Goal: Task Accomplishment & Management: Manage account settings

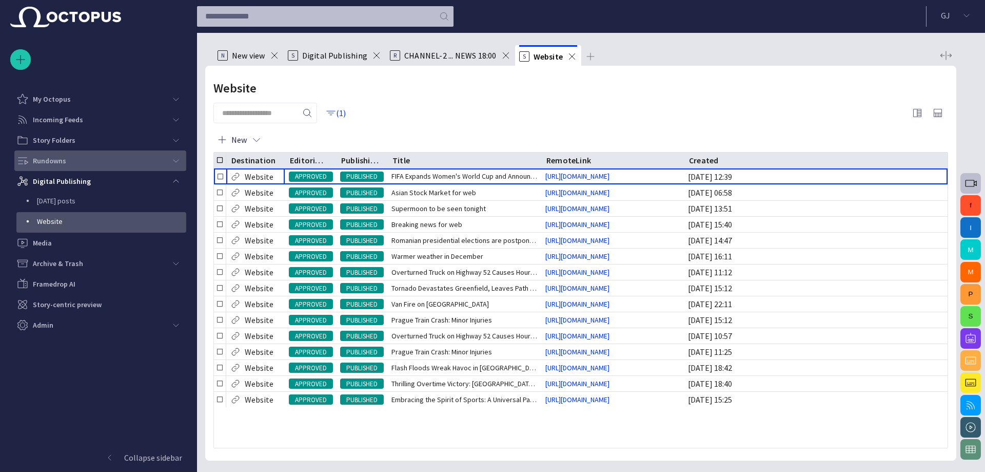
click at [72, 155] on div "Rundowns" at bounding box center [90, 160] width 149 height 16
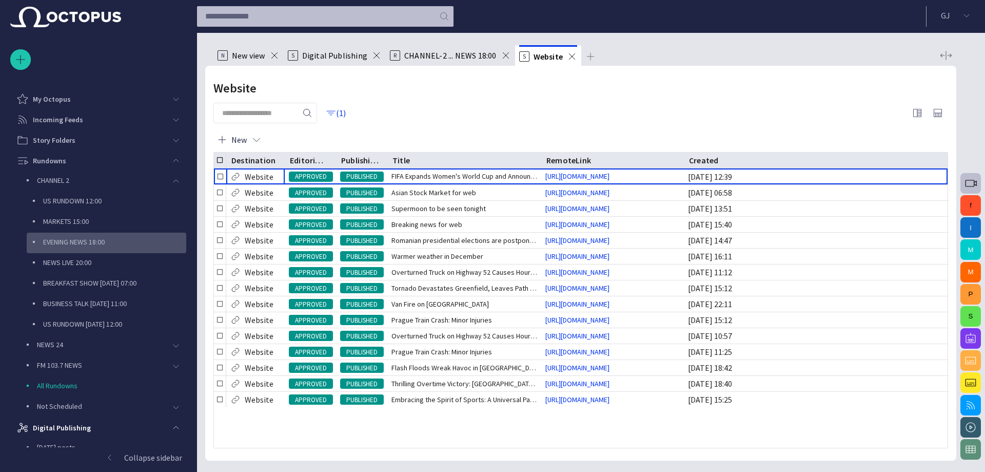
click at [77, 237] on p "EVENING NEWS 18:00" at bounding box center [114, 242] width 143 height 10
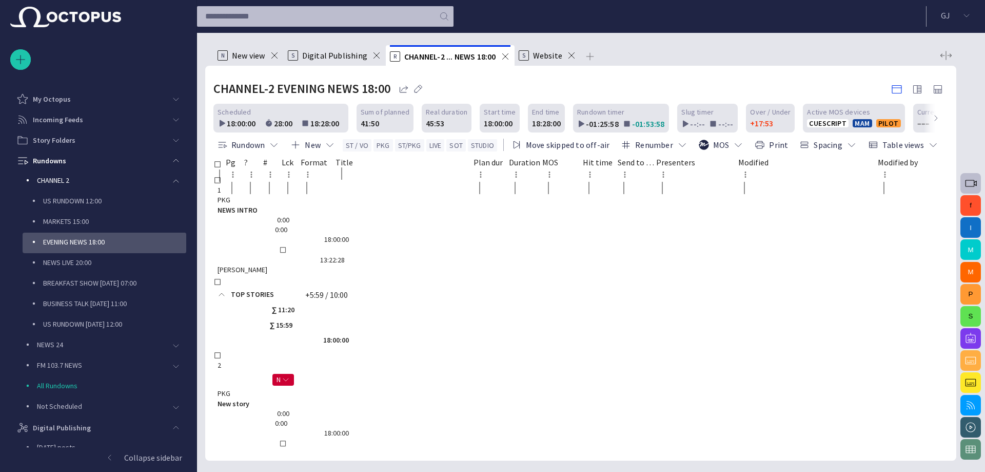
scroll to position [62, 0]
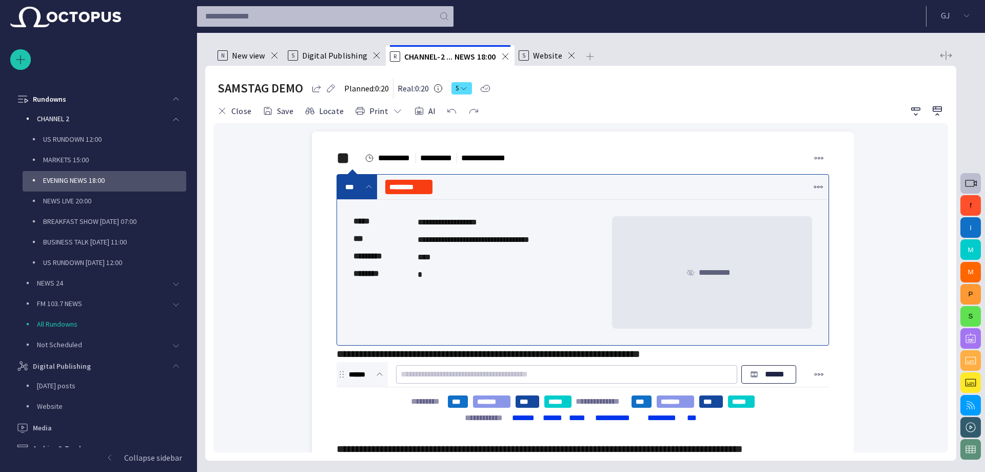
click at [967, 332] on span "button" at bounding box center [971, 338] width 12 height 12
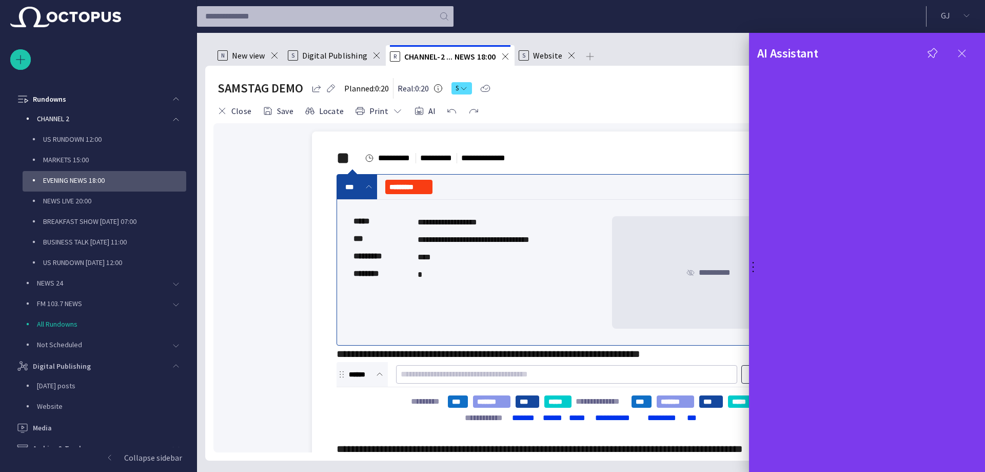
click at [958, 50] on span "button" at bounding box center [962, 53] width 12 height 12
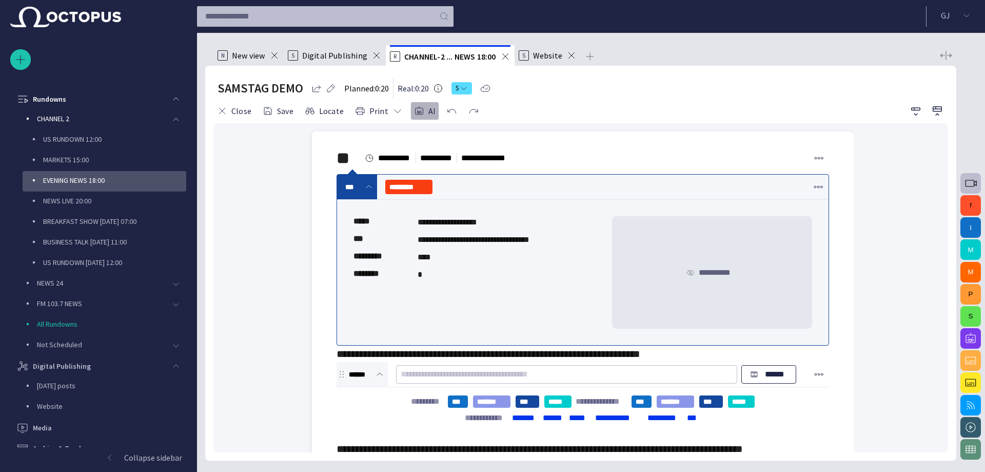
click at [421, 109] on button "AI" at bounding box center [425, 111] width 29 height 18
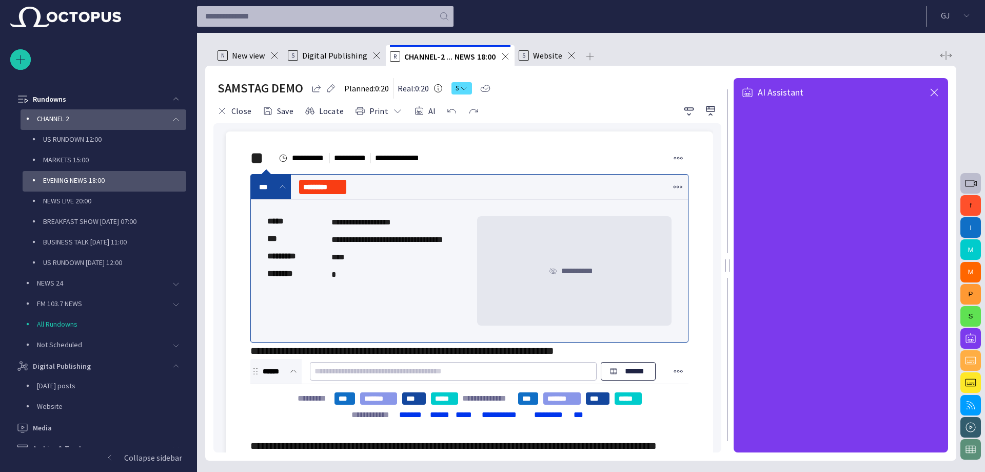
click at [63, 114] on p "CHANNEL 2" at bounding box center [101, 118] width 129 height 10
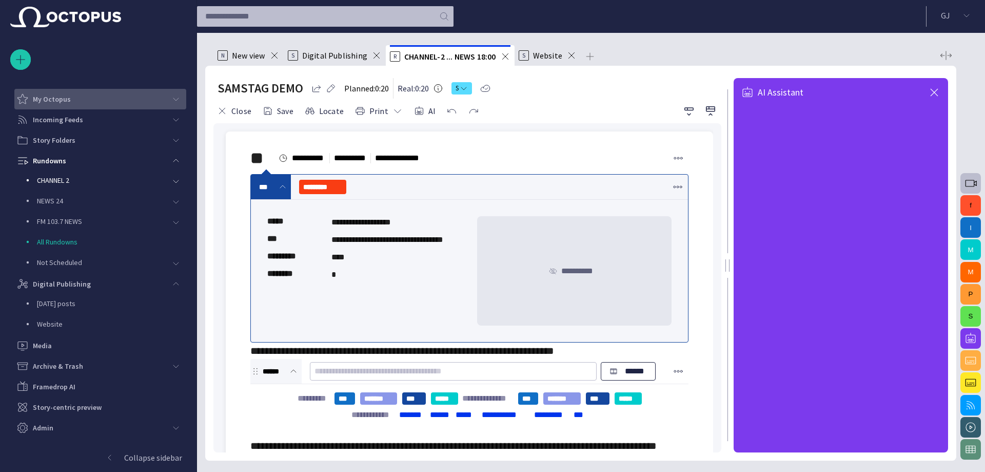
scroll to position [0, 0]
click at [40, 94] on p "My Octopus" at bounding box center [52, 99] width 38 height 10
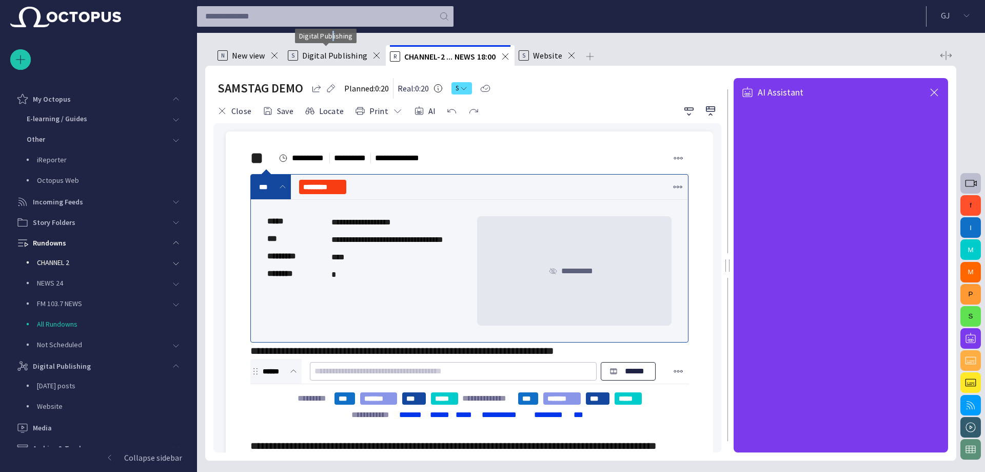
click at [334, 50] on div "Digital Publishing" at bounding box center [326, 40] width 62 height 22
click at [332, 57] on span "Digital Publishing" at bounding box center [334, 55] width 65 height 10
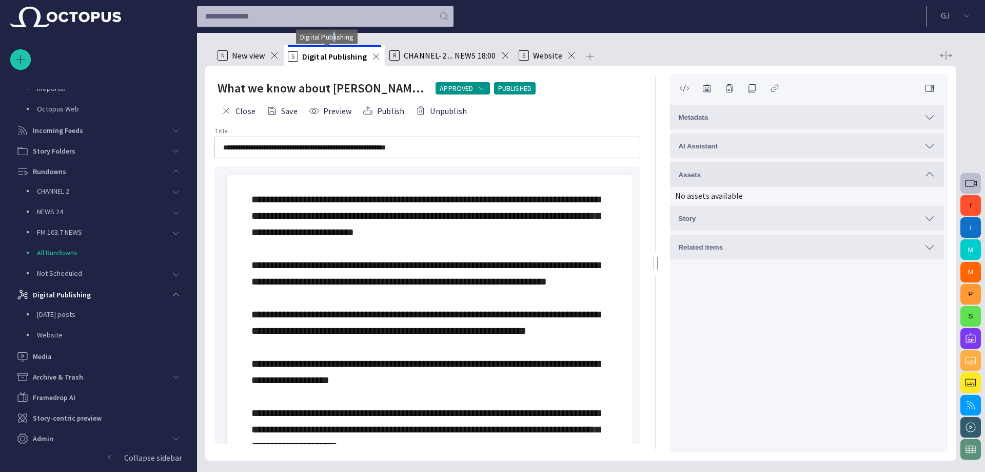
scroll to position [73, 0]
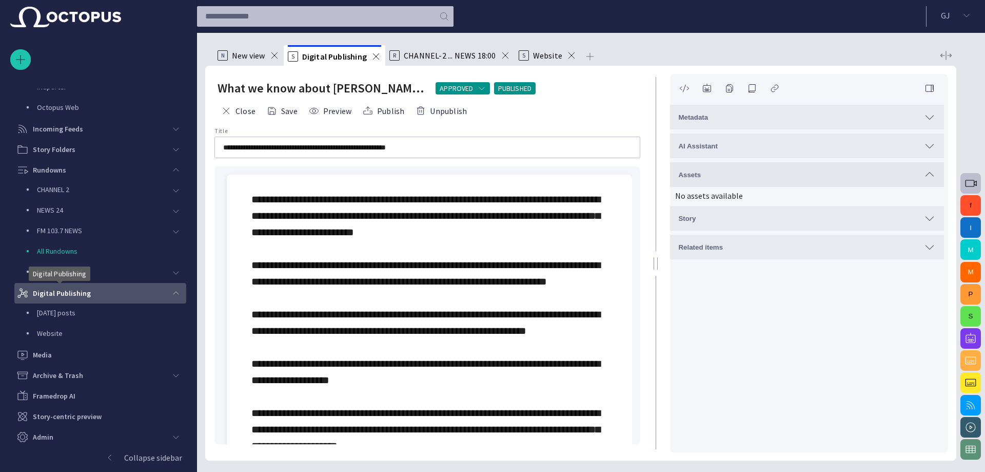
click at [77, 287] on body "**********" at bounding box center [492, 236] width 985 height 472
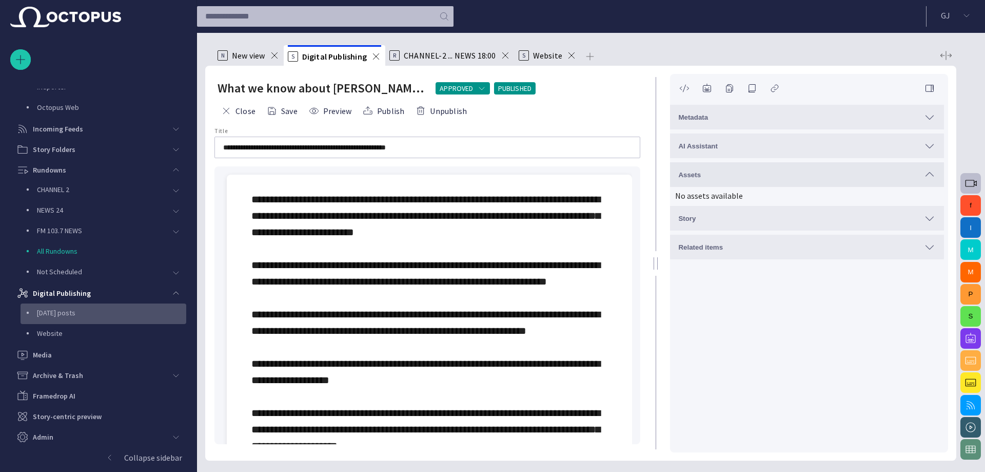
click at [65, 311] on p "[DATE] posts" at bounding box center [111, 312] width 149 height 10
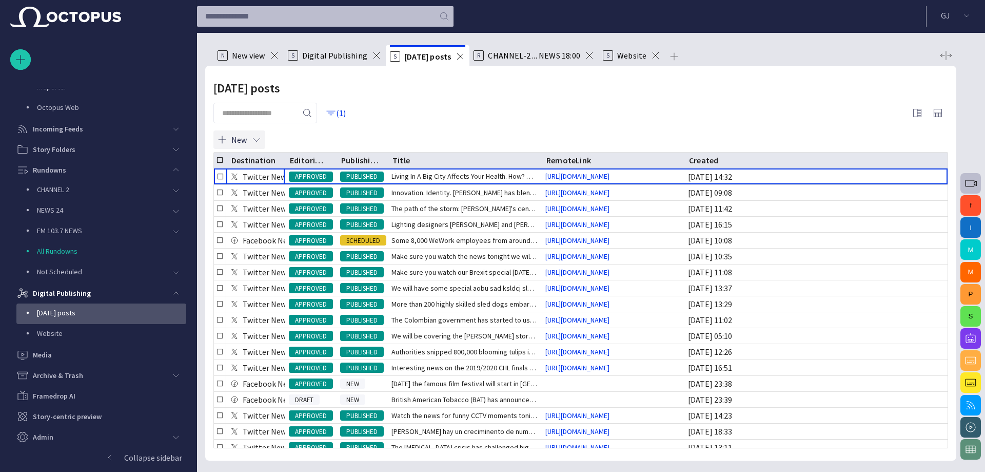
click at [224, 131] on button "New" at bounding box center [239, 139] width 52 height 18
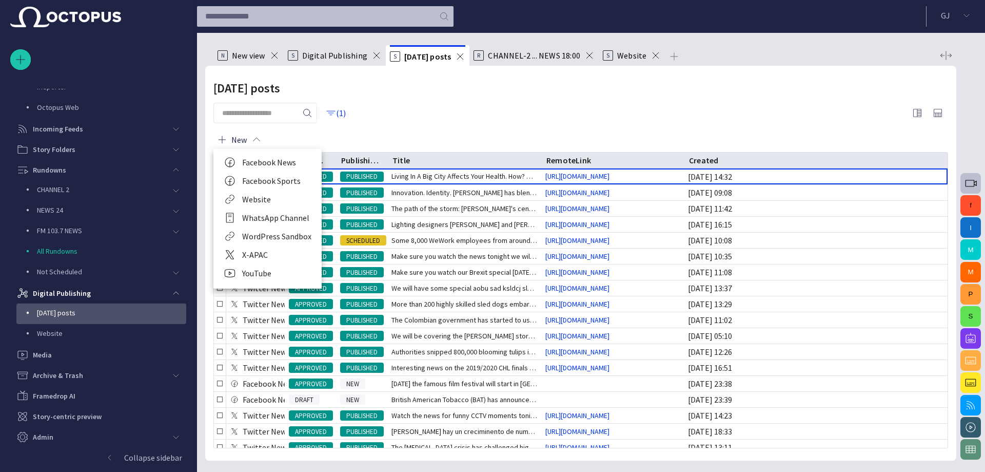
click at [42, 349] on div at bounding box center [492, 236] width 985 height 472
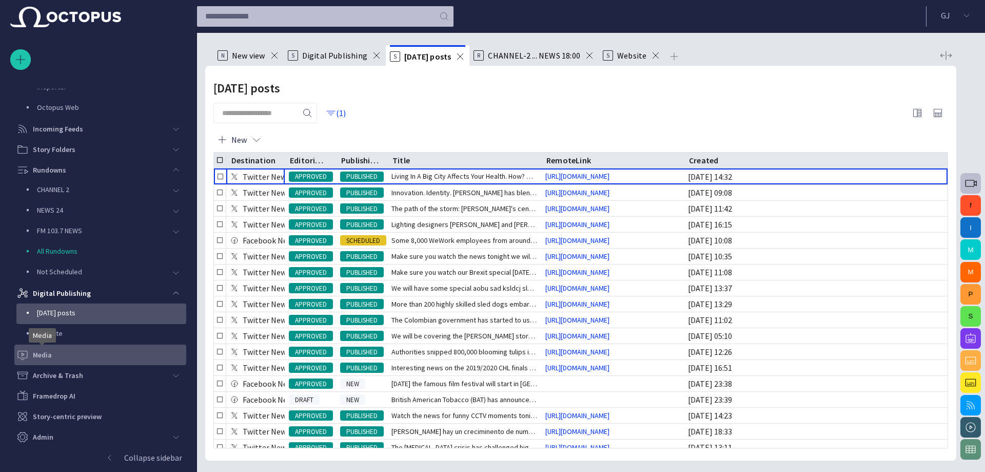
click at [42, 355] on p "Media" at bounding box center [42, 354] width 19 height 10
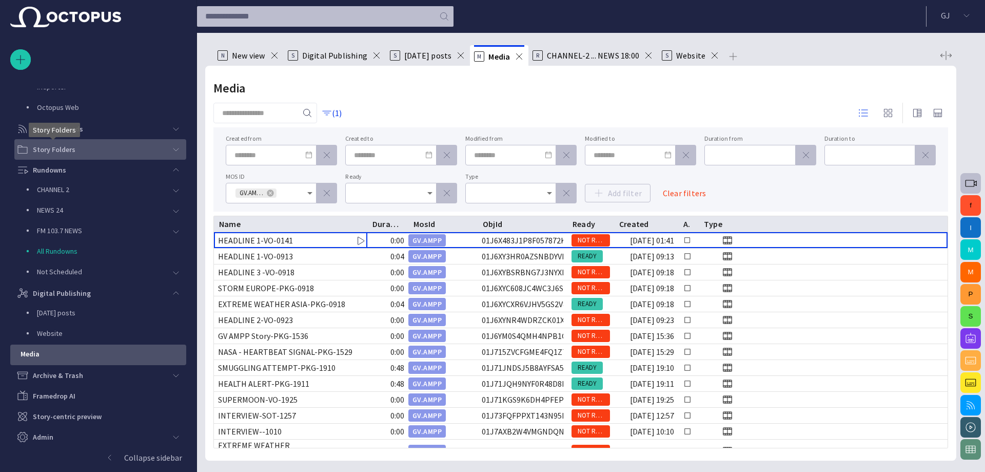
click at [47, 150] on p "Story Folders" at bounding box center [54, 149] width 43 height 10
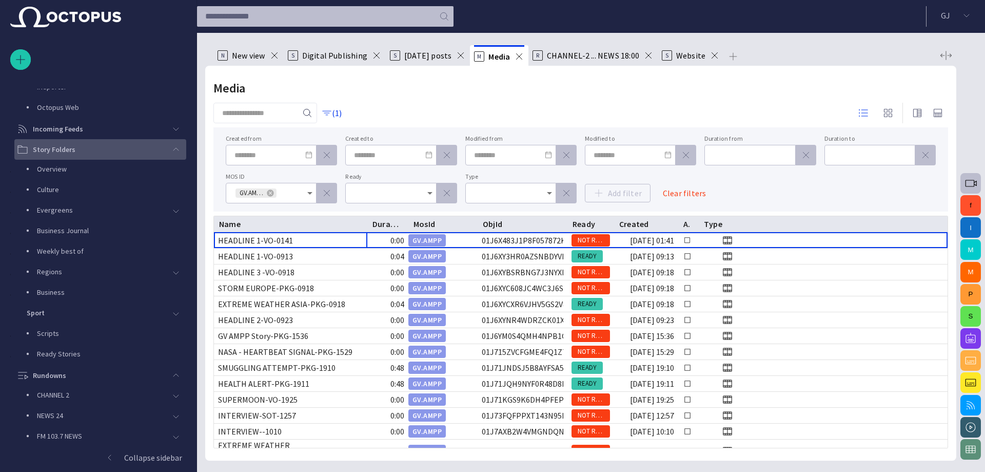
click at [50, 159] on div "Story Folders" at bounding box center [89, 149] width 151 height 21
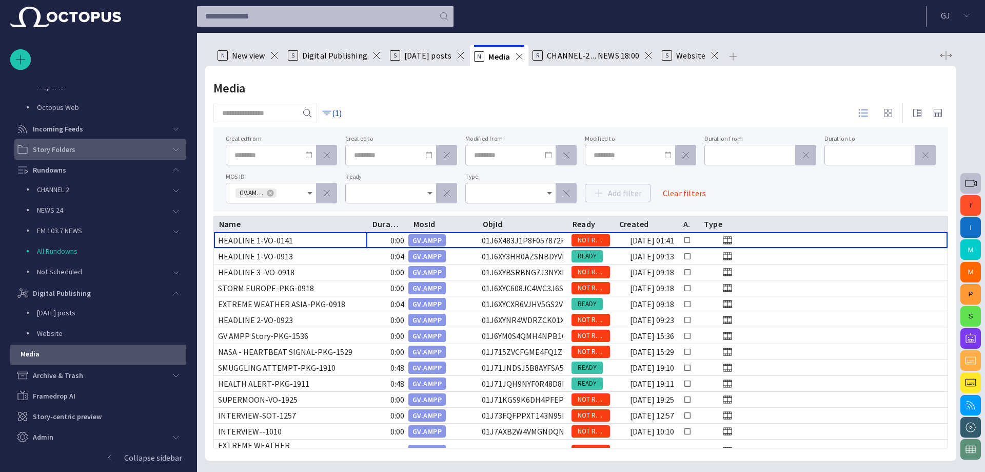
click at [94, 150] on div "Story Folders" at bounding box center [90, 149] width 149 height 16
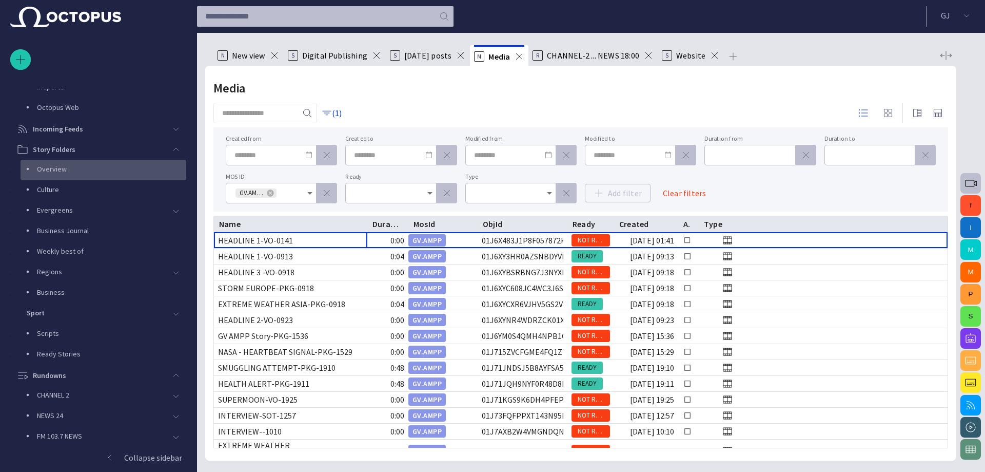
click at [56, 169] on p "Overview" at bounding box center [101, 169] width 129 height 10
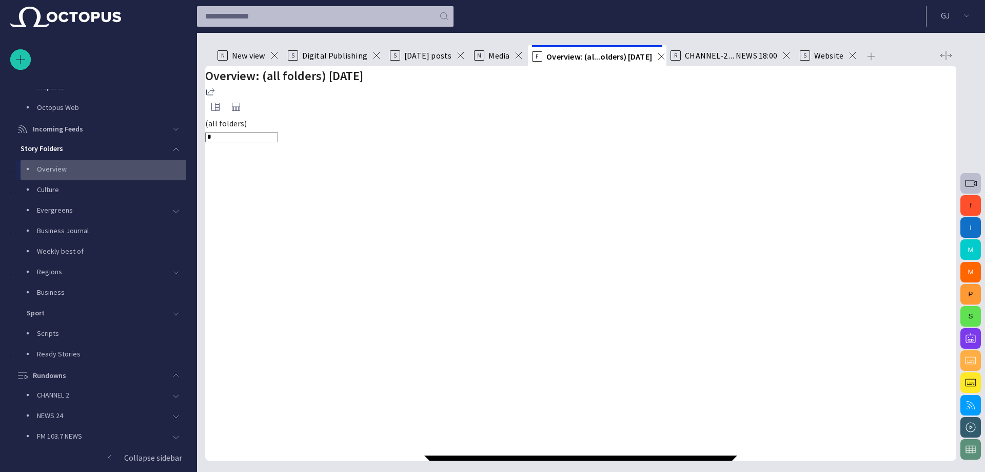
scroll to position [123, 0]
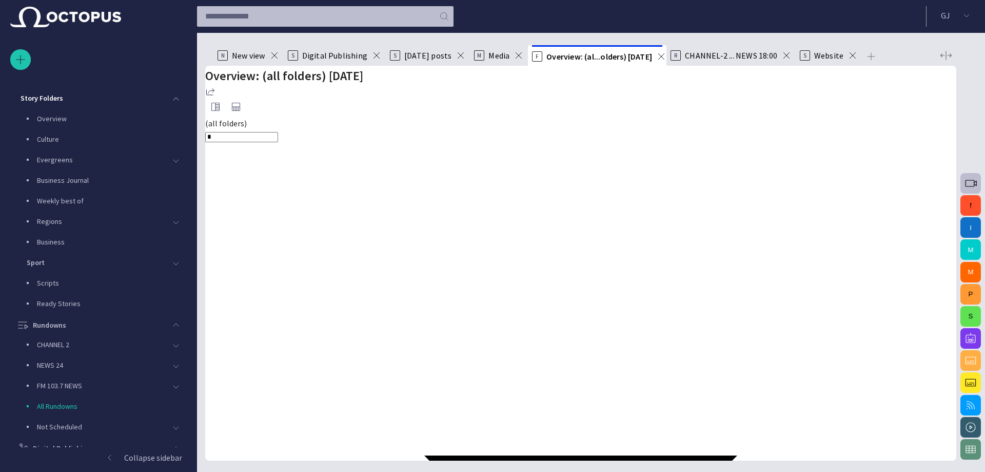
click at [288, 181] on div at bounding box center [492, 236] width 985 height 472
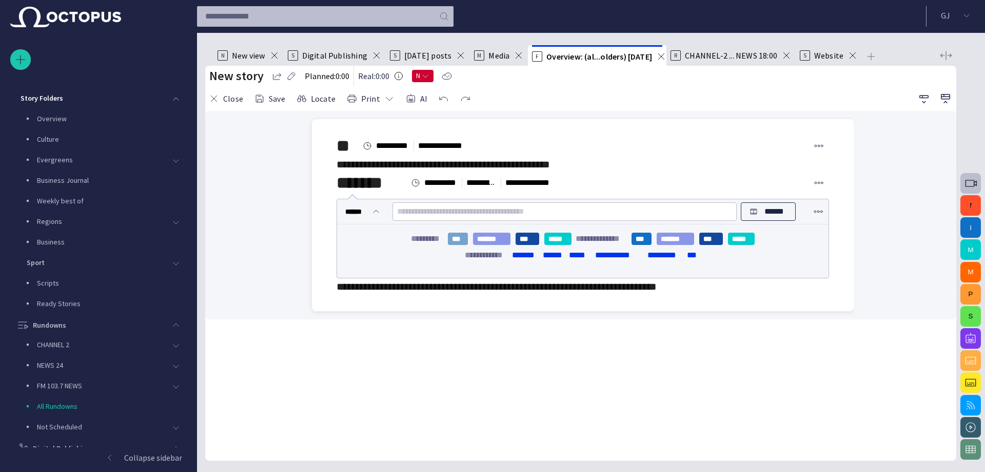
click at [458, 245] on button "***" at bounding box center [458, 238] width 21 height 12
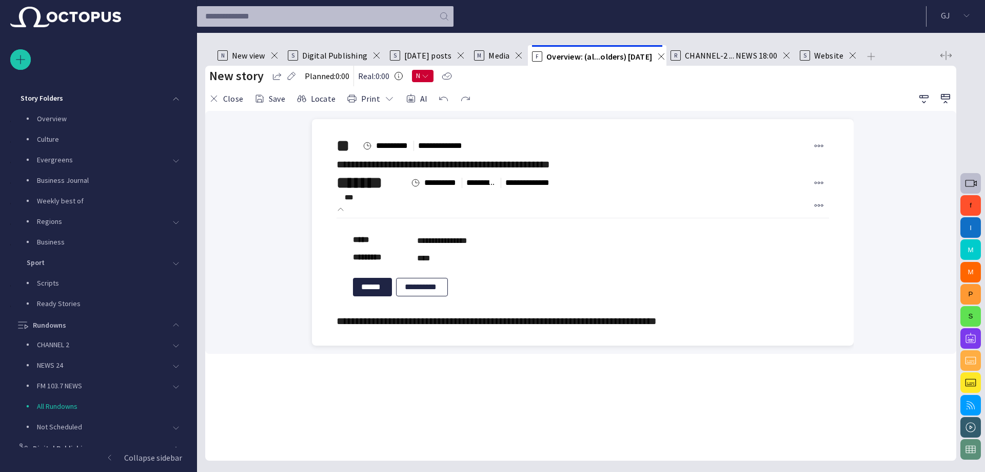
click at [438, 345] on div at bounding box center [583, 345] width 526 height 0
click at [234, 107] on button "Close" at bounding box center [226, 98] width 42 height 18
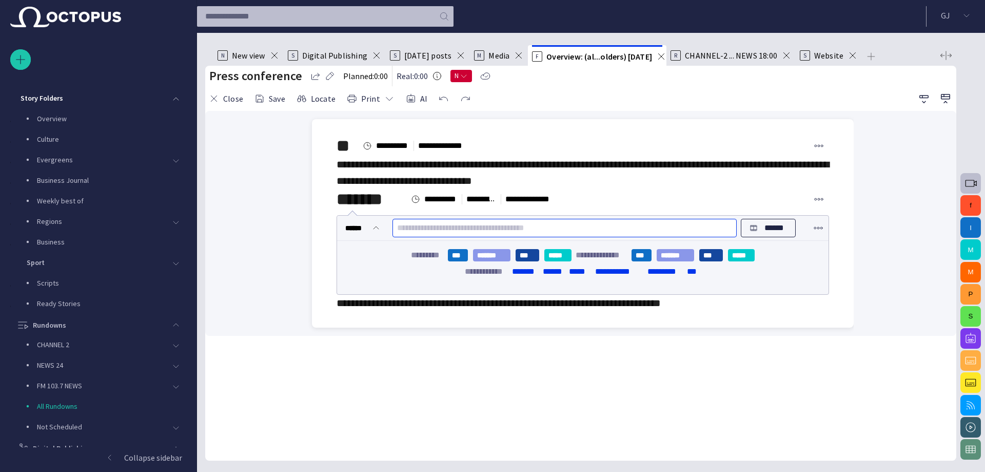
click at [471, 236] on input "text" at bounding box center [564, 228] width 335 height 16
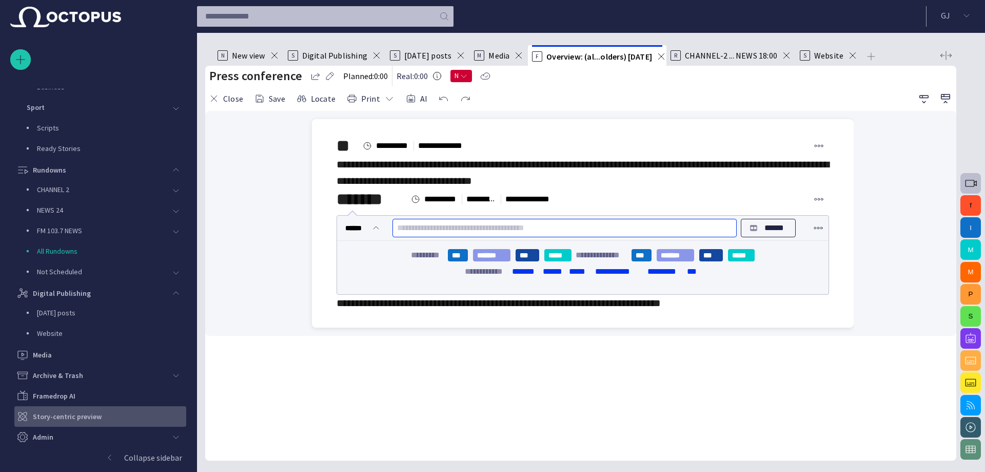
click at [66, 411] on p "Story-centric preview" at bounding box center [67, 416] width 69 height 10
click at [429, 108] on button "AI" at bounding box center [416, 98] width 29 height 18
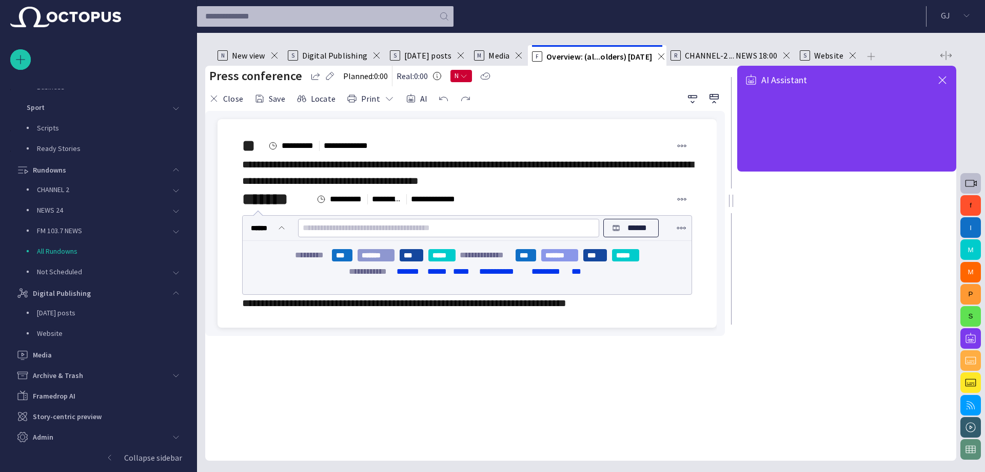
click at [370, 261] on button "*******" at bounding box center [376, 255] width 37 height 12
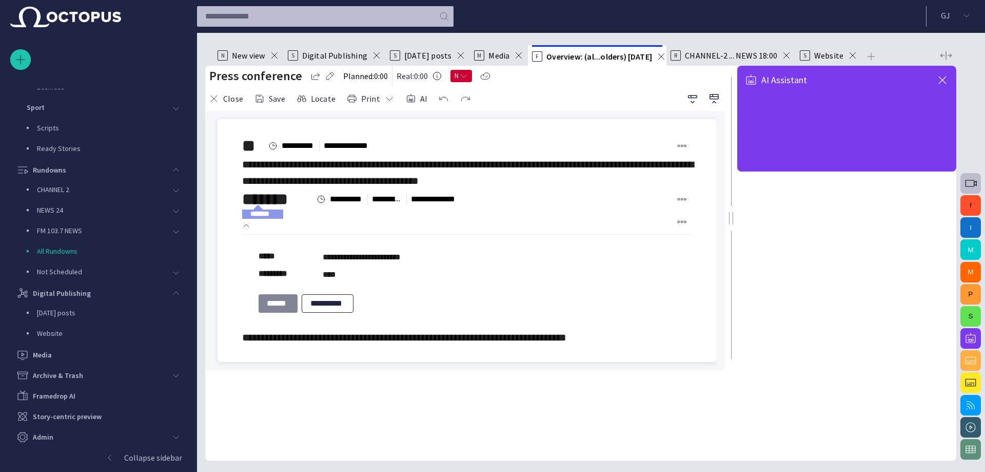
click at [297, 313] on button "******" at bounding box center [278, 303] width 39 height 18
click at [457, 313] on button "******" at bounding box center [451, 303] width 40 height 18
click at [333, 313] on button "**********" at bounding box center [328, 303] width 52 height 18
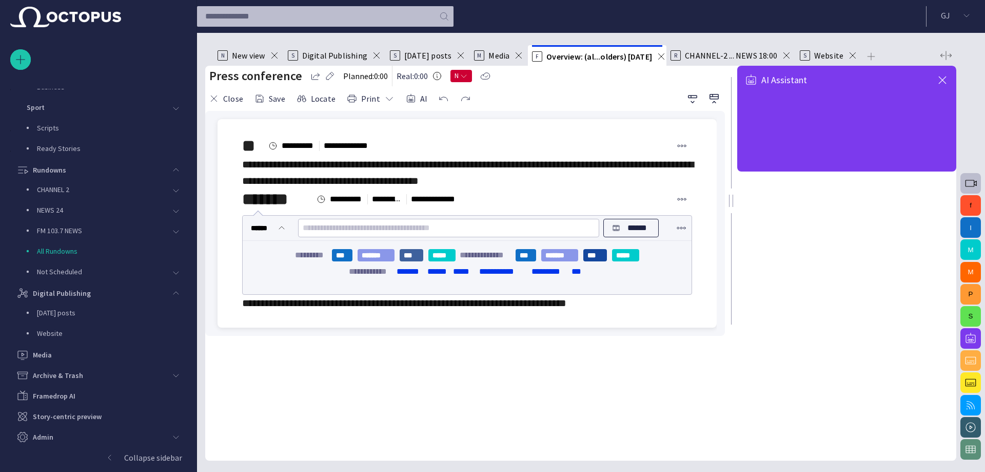
click at [411, 261] on button "***" at bounding box center [412, 255] width 24 height 12
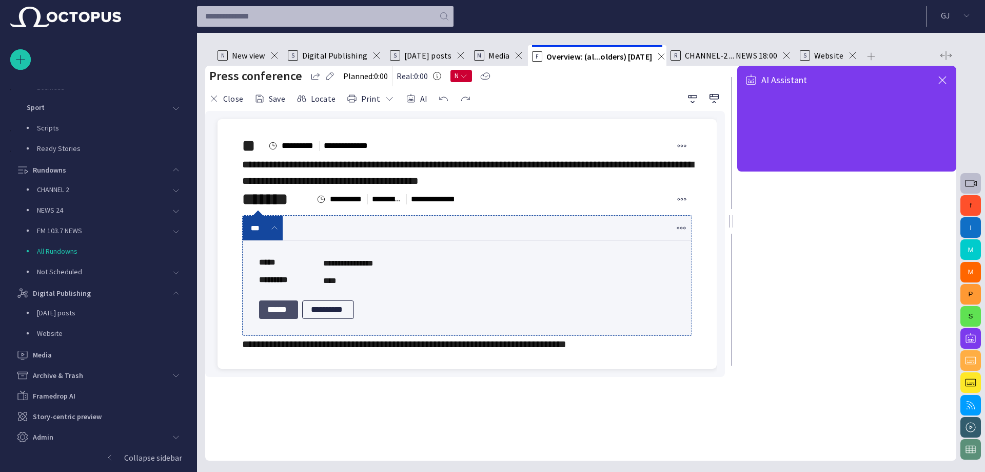
click at [296, 319] on button "******" at bounding box center [278, 309] width 39 height 18
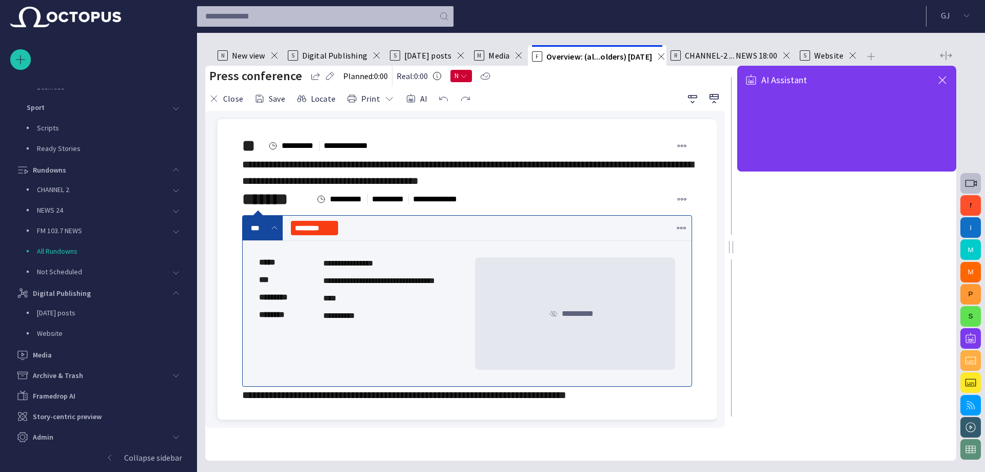
drag, startPoint x: 332, startPoint y: 295, endPoint x: 352, endPoint y: 296, distance: 20.1
click at [360, 287] on div "**********" at bounding box center [392, 281] width 139 height 12
click at [472, 82] on span "N" at bounding box center [462, 76] width 22 height 12
click at [514, 106] on li "SCRIPT READY" at bounding box center [490, 105] width 64 height 15
click at [510, 128] on li "MEDIA READY" at bounding box center [490, 120] width 64 height 15
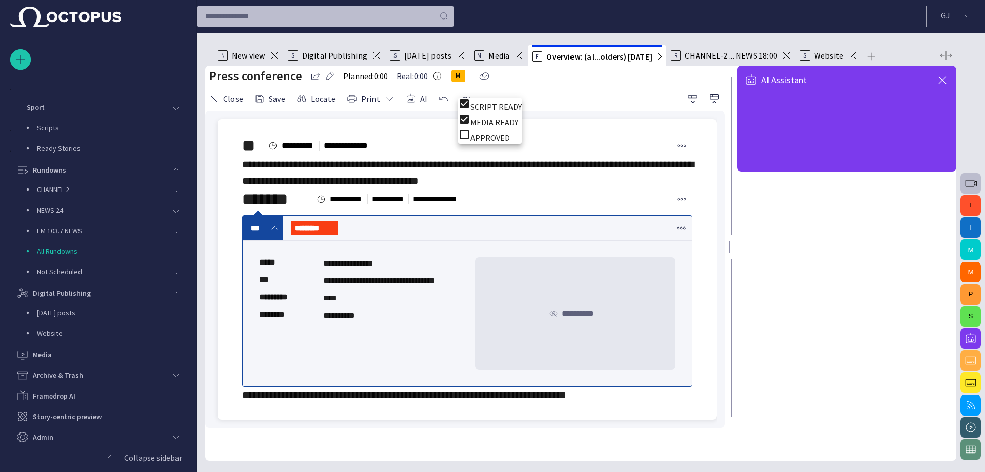
click at [504, 144] on li "APPROVED" at bounding box center [490, 135] width 64 height 15
click at [560, 84] on div at bounding box center [492, 236] width 985 height 472
click at [937, 86] on span "button" at bounding box center [943, 80] width 12 height 12
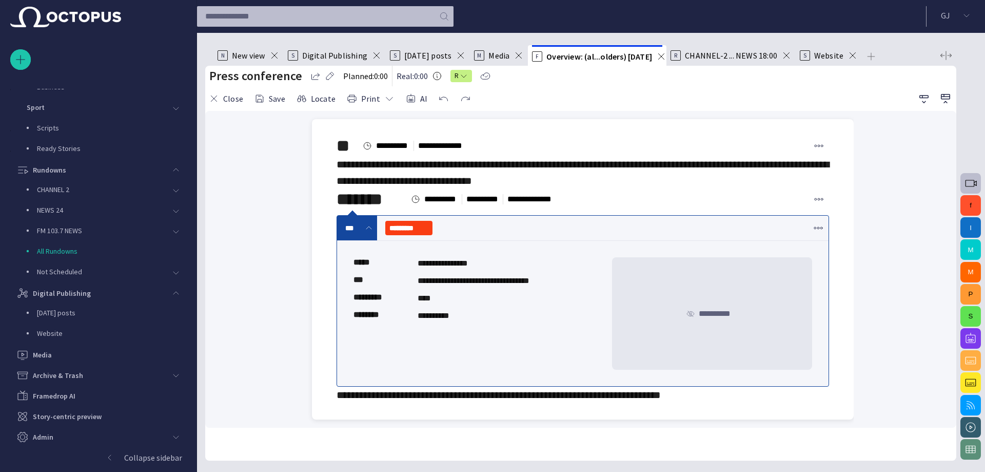
click at [342, 233] on div "***" at bounding box center [351, 228] width 28 height 10
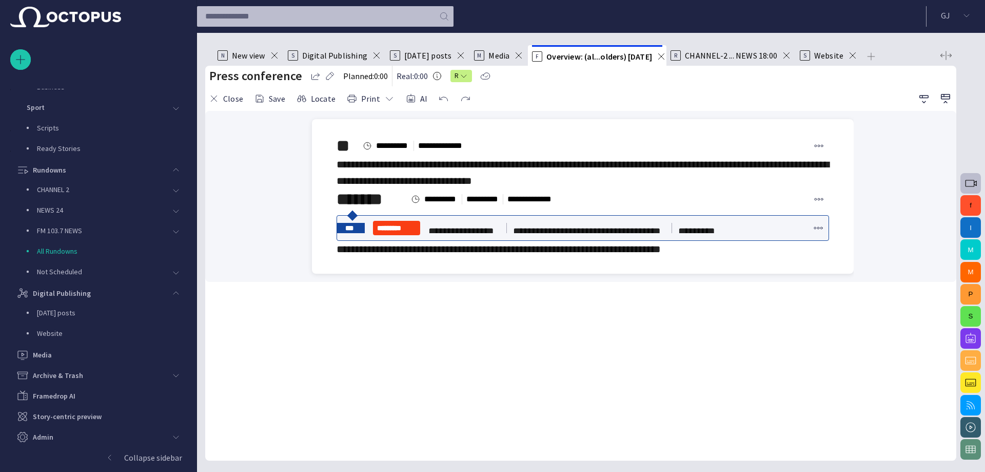
click at [337, 233] on span at bounding box center [337, 233] width 0 height 0
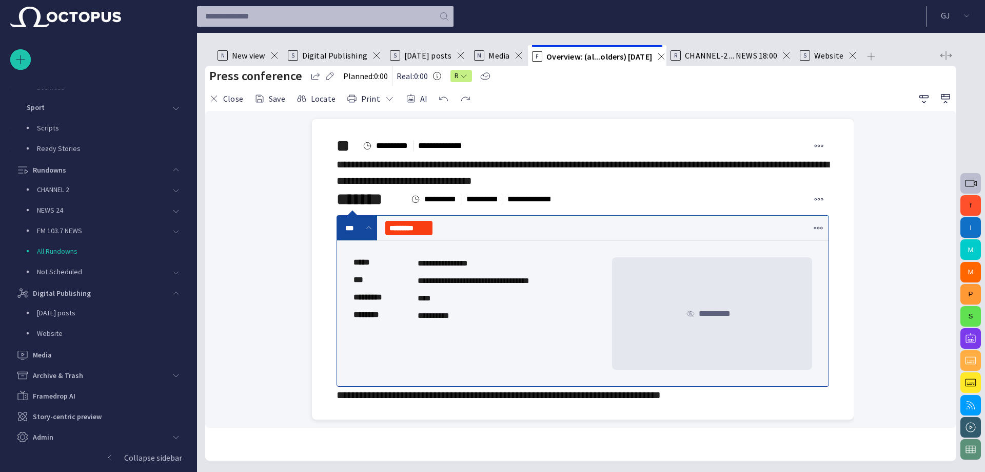
click at [365, 232] on span at bounding box center [369, 228] width 8 height 8
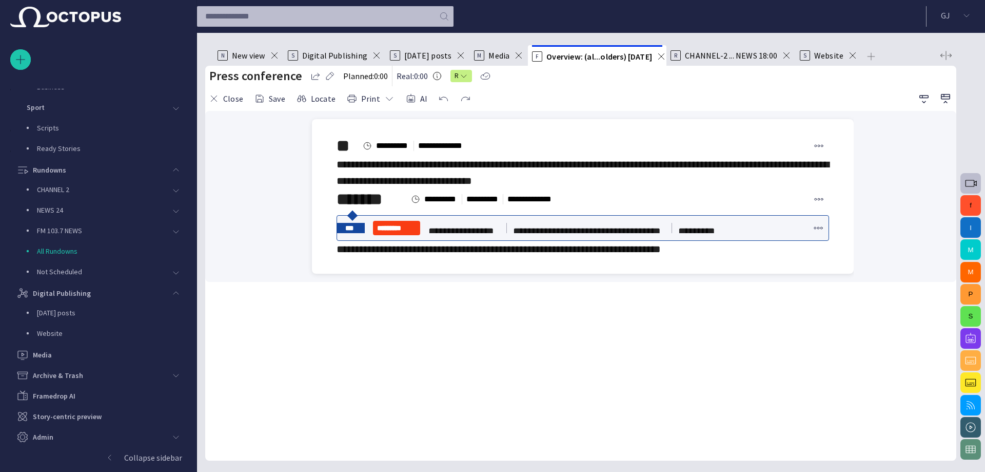
click at [337, 233] on span at bounding box center [337, 233] width 0 height 0
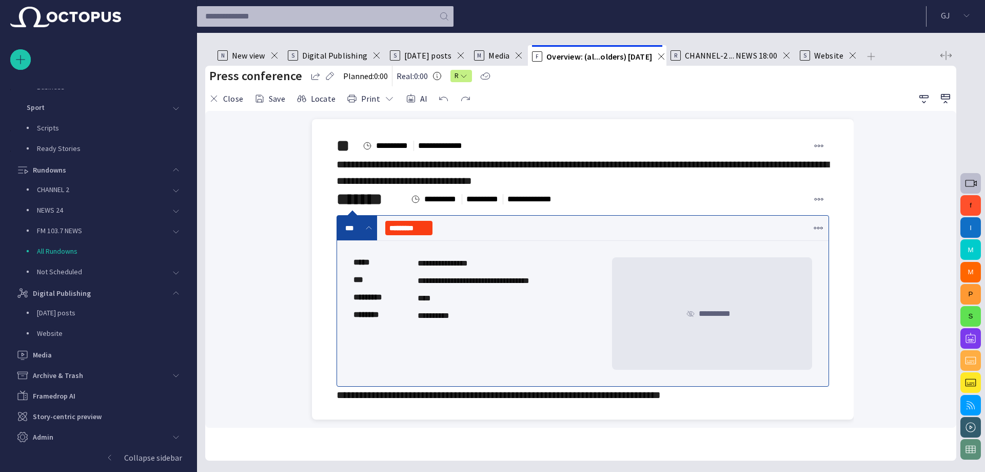
click at [365, 232] on span at bounding box center [369, 228] width 8 height 8
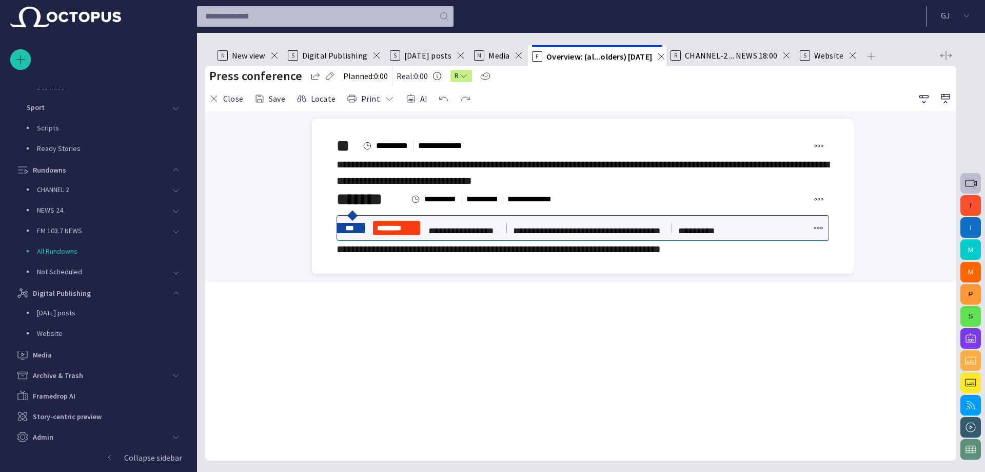
click at [337, 233] on span at bounding box center [337, 233] width 0 height 0
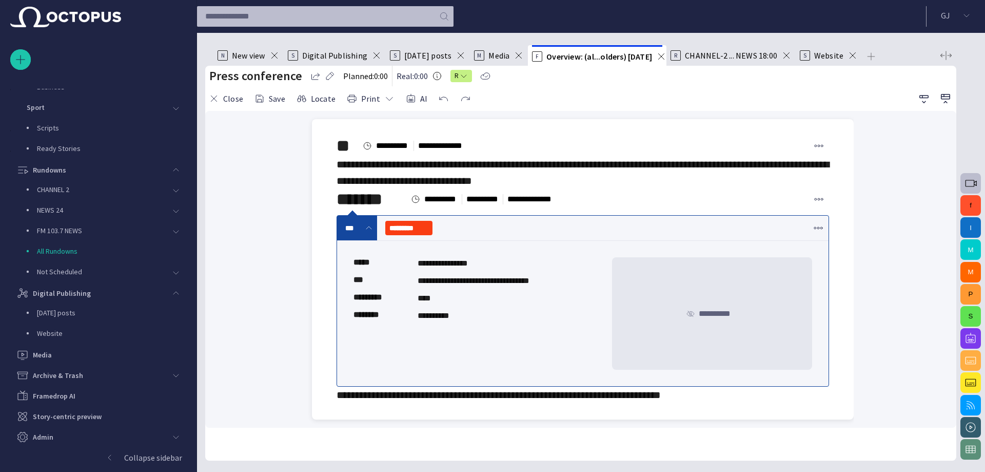
click at [365, 232] on span at bounding box center [369, 228] width 8 height 8
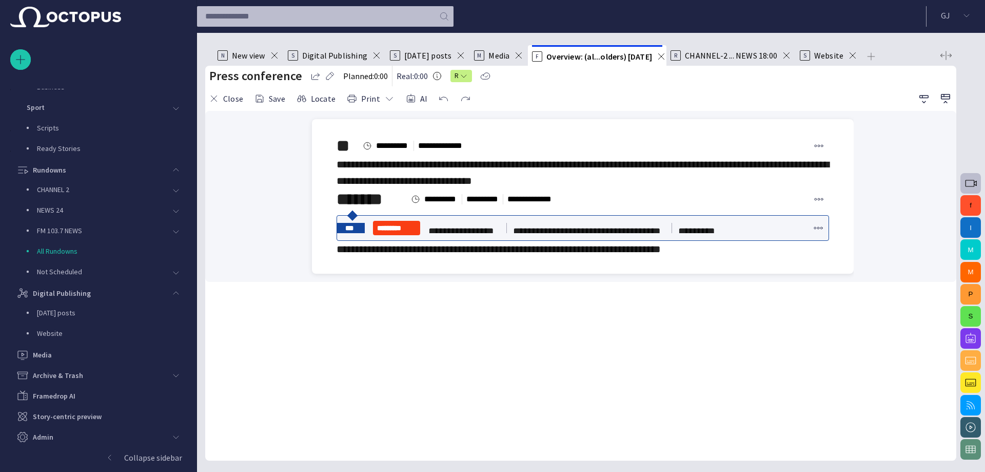
click at [337, 233] on span at bounding box center [337, 233] width 0 height 0
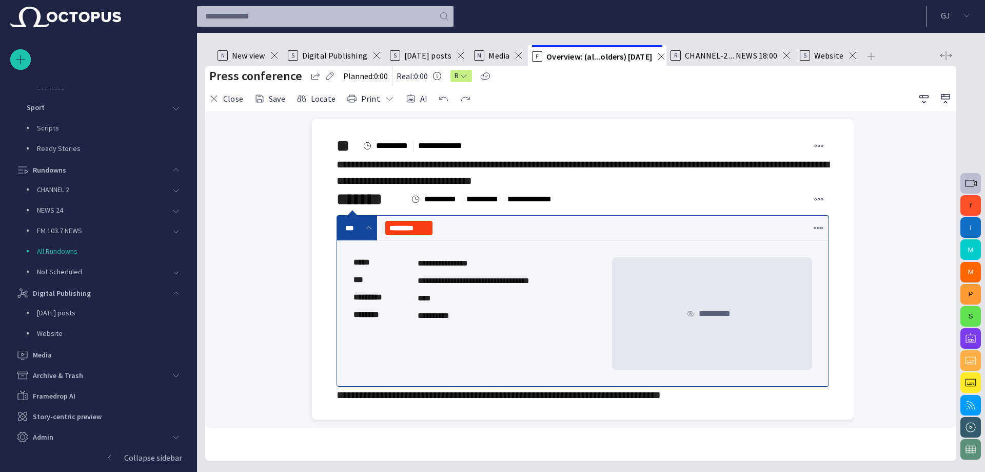
click at [365, 232] on span at bounding box center [369, 228] width 8 height 8
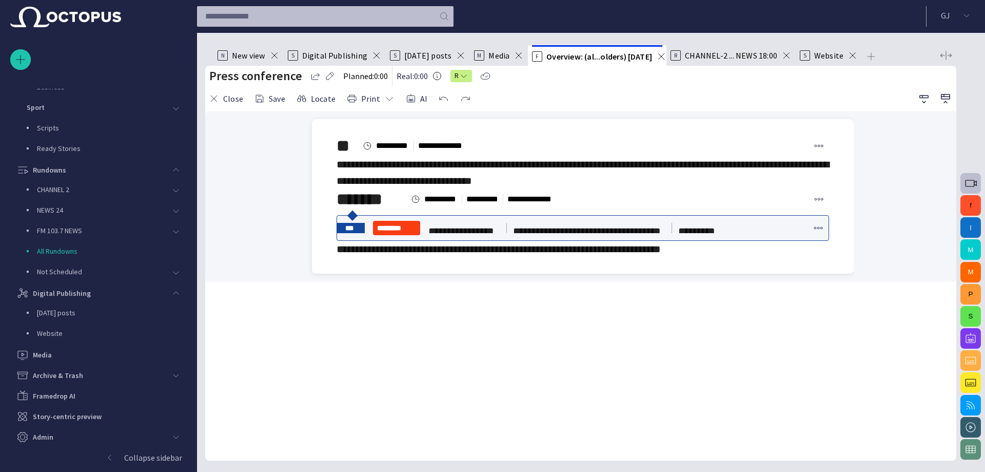
click at [337, 233] on span at bounding box center [337, 233] width 0 height 0
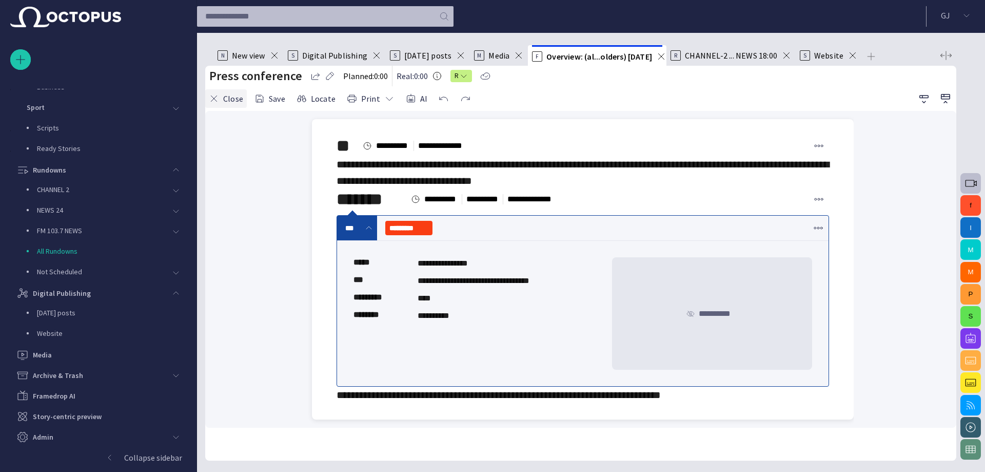
click at [239, 108] on button "Close" at bounding box center [226, 98] width 42 height 18
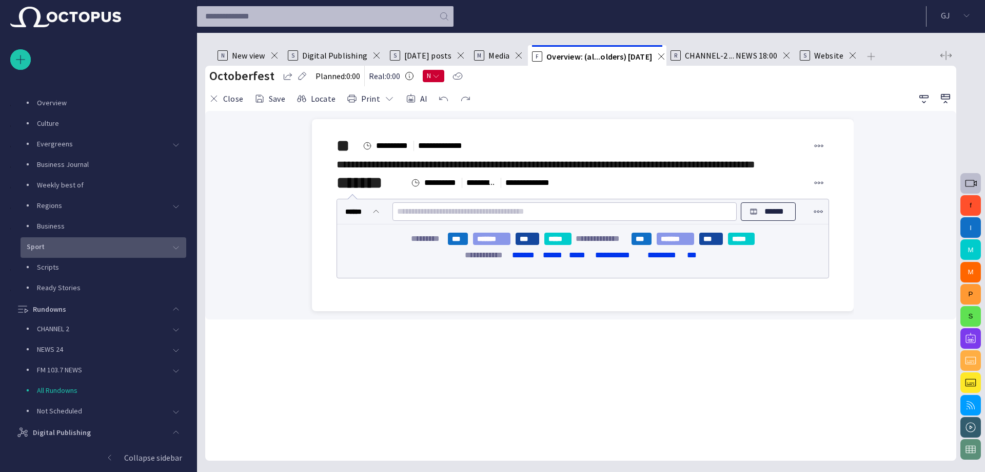
scroll to position [73, 0]
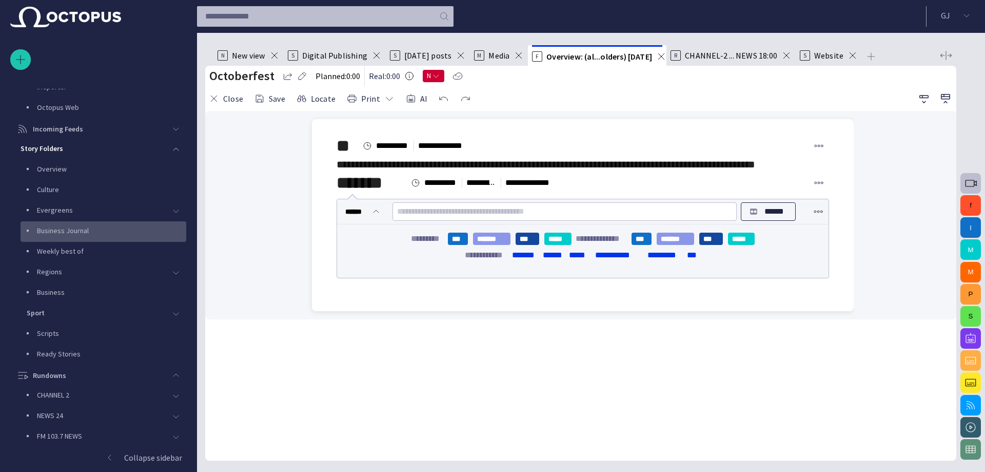
click at [64, 227] on p "Business Journal" at bounding box center [101, 230] width 129 height 10
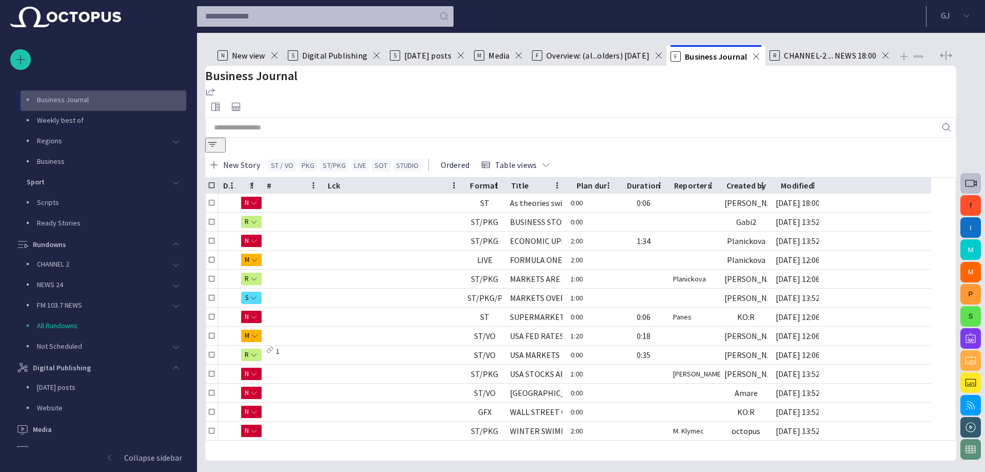
scroll to position [205, 0]
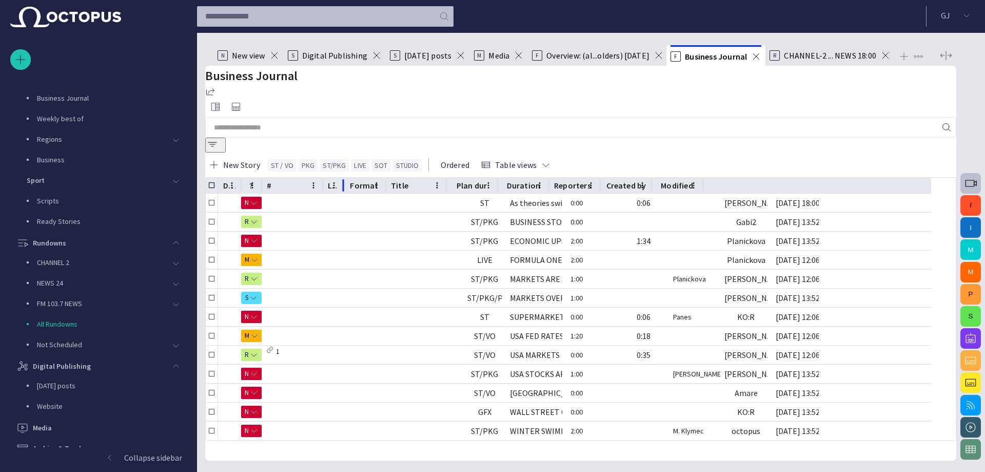
drag, startPoint x: 474, startPoint y: 166, endPoint x: 326, endPoint y: 166, distance: 147.3
click at [326, 178] on div "Description1 ? # Lck Format Title Plan dur Duration Reporters Created by Modifi…" at bounding box center [569, 186] width 726 height 16
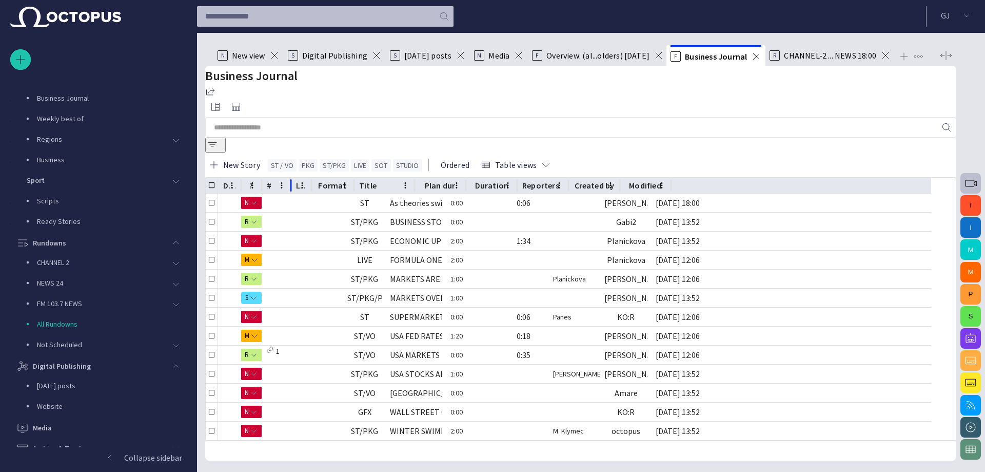
drag, startPoint x: 335, startPoint y: 165, endPoint x: 303, endPoint y: 162, distance: 32.0
click at [294, 178] on div at bounding box center [290, 186] width 5 height 16
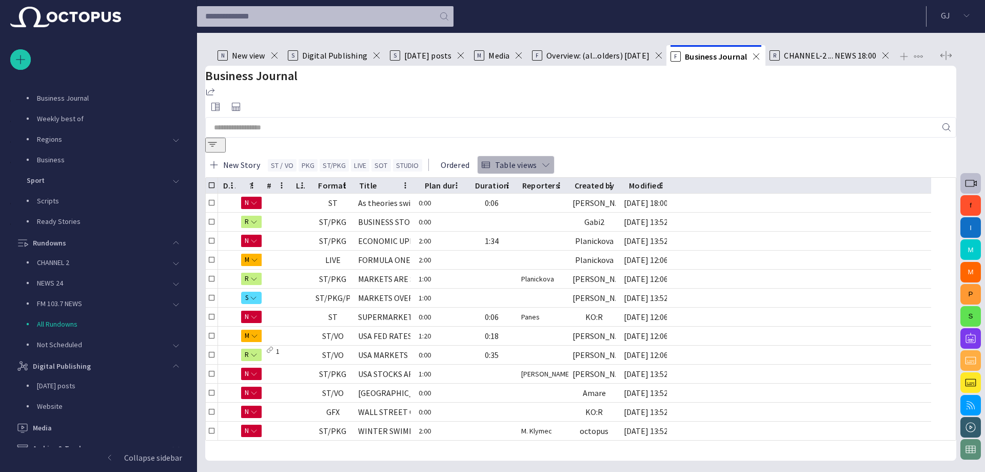
click at [539, 156] on button "Table views" at bounding box center [515, 165] width 77 height 18
click at [539, 144] on div at bounding box center [492, 236] width 985 height 472
click at [468, 156] on button "Ordered" at bounding box center [453, 165] width 40 height 18
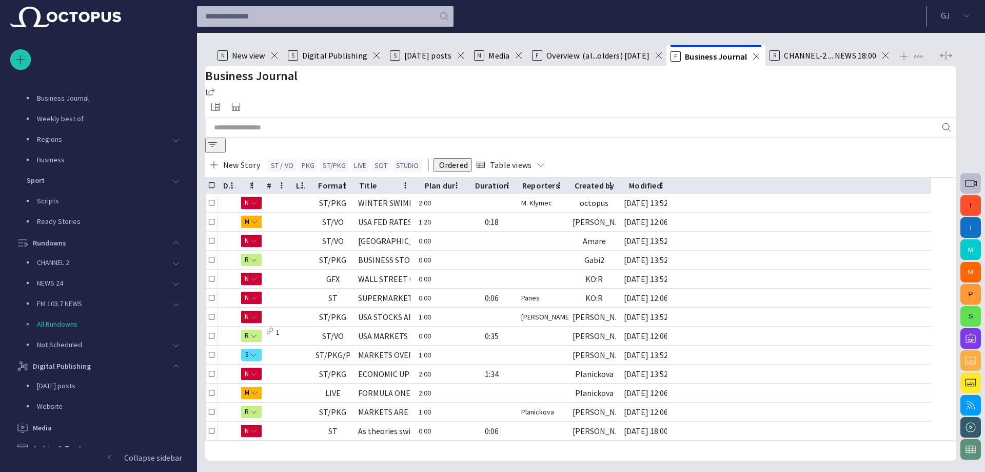
click at [469, 158] on button "Ordered" at bounding box center [452, 164] width 39 height 13
click at [470, 156] on button "Ordered" at bounding box center [453, 165] width 40 height 18
click at [271, 182] on icon "Sort" at bounding box center [268, 185] width 6 height 6
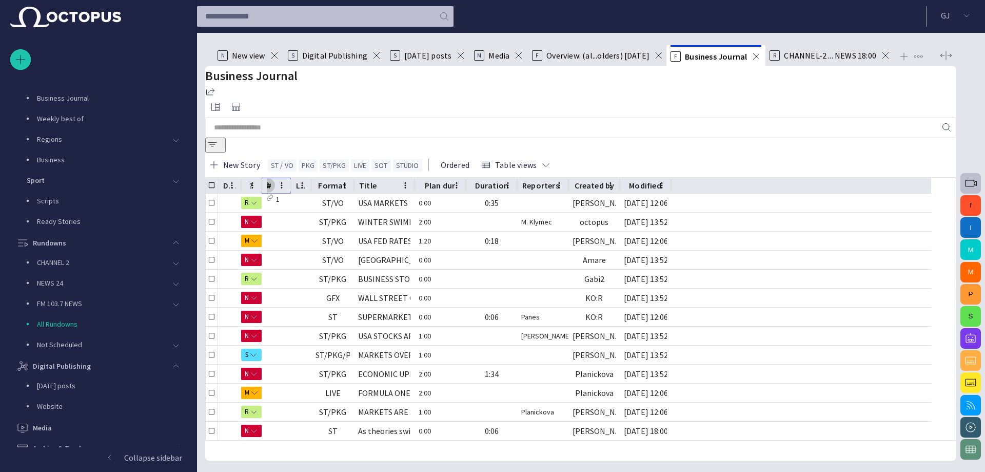
click at [271, 182] on icon "Sort" at bounding box center [268, 185] width 6 height 6
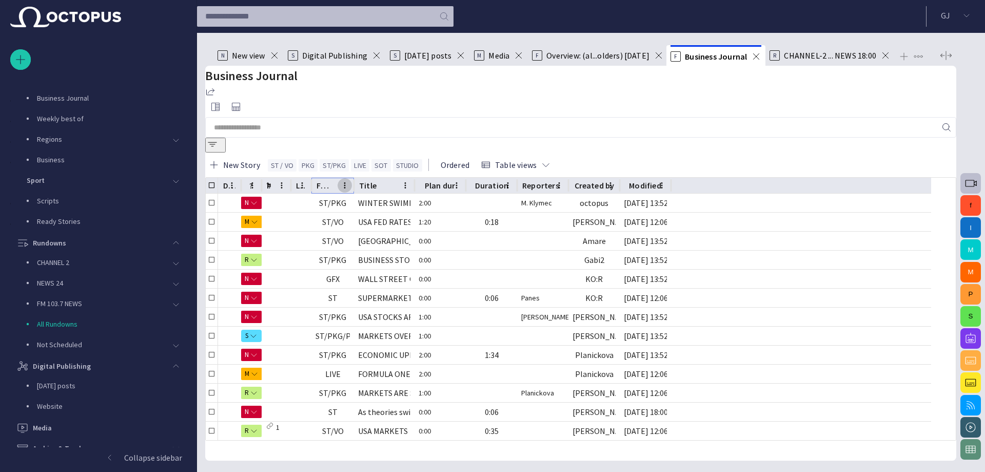
click at [349, 181] on icon "Format column menu" at bounding box center [344, 185] width 9 height 9
click at [334, 182] on icon "Sort" at bounding box center [331, 185] width 6 height 6
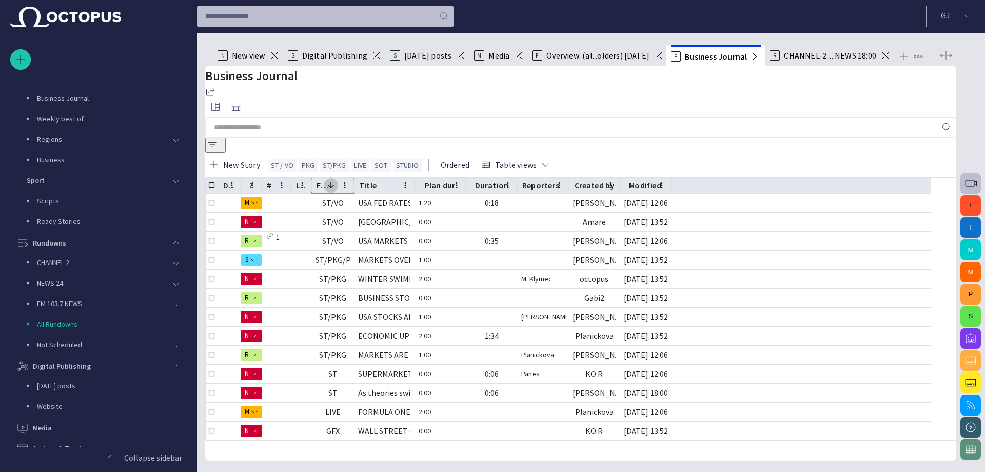
click at [334, 182] on icon "Sort" at bounding box center [331, 185] width 6 height 6
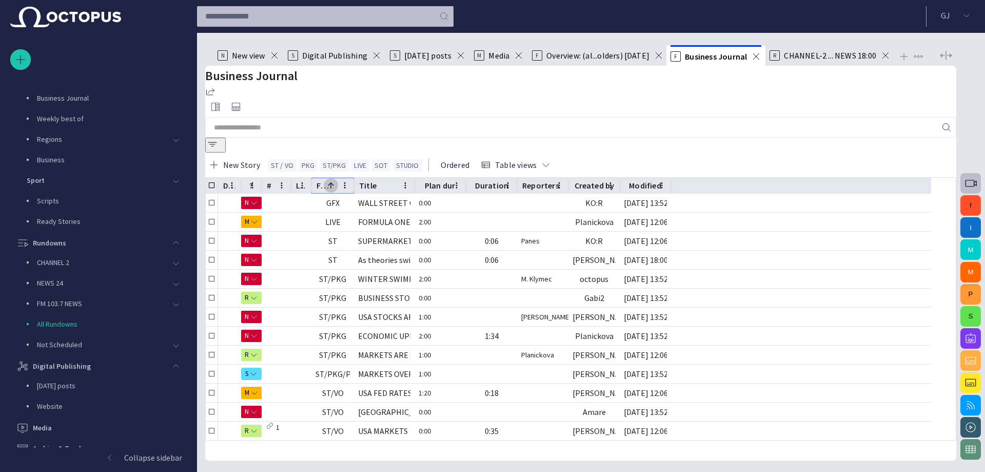
click at [334, 182] on icon "Sort" at bounding box center [331, 185] width 6 height 6
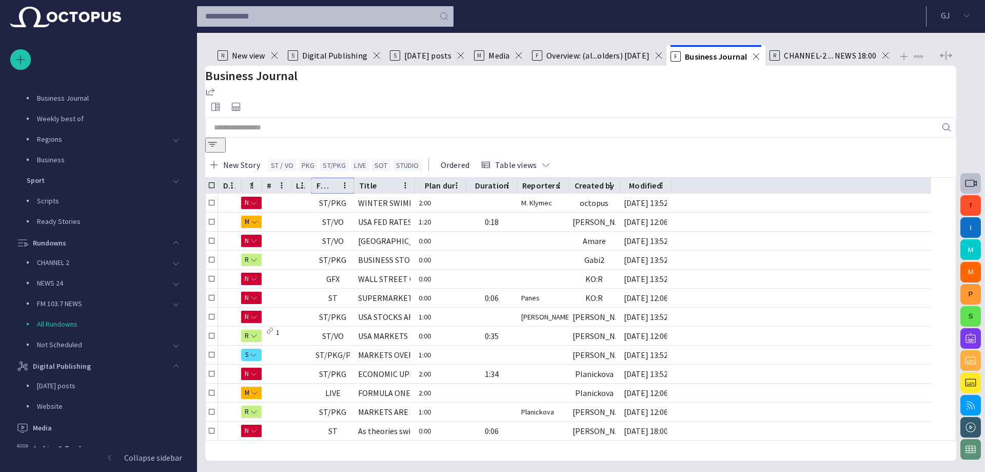
click at [334, 182] on icon "Sort" at bounding box center [331, 185] width 6 height 6
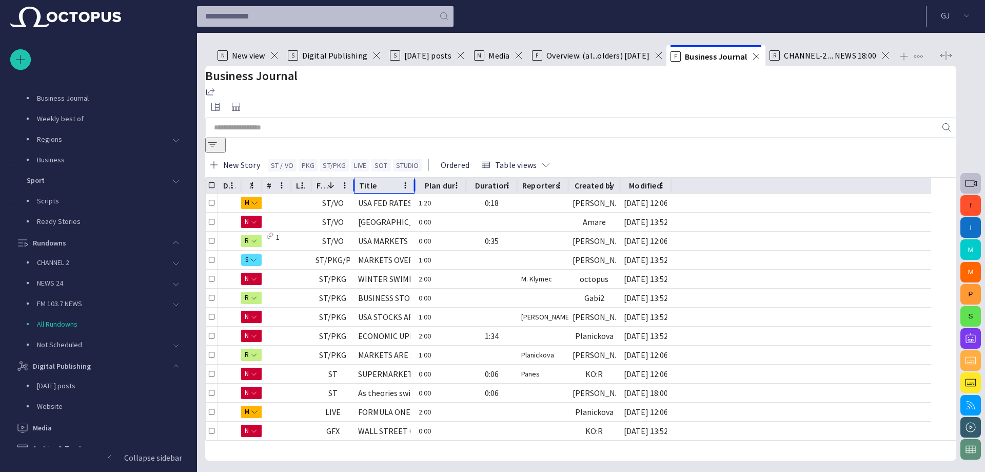
click at [390, 180] on div "Title" at bounding box center [382, 185] width 46 height 10
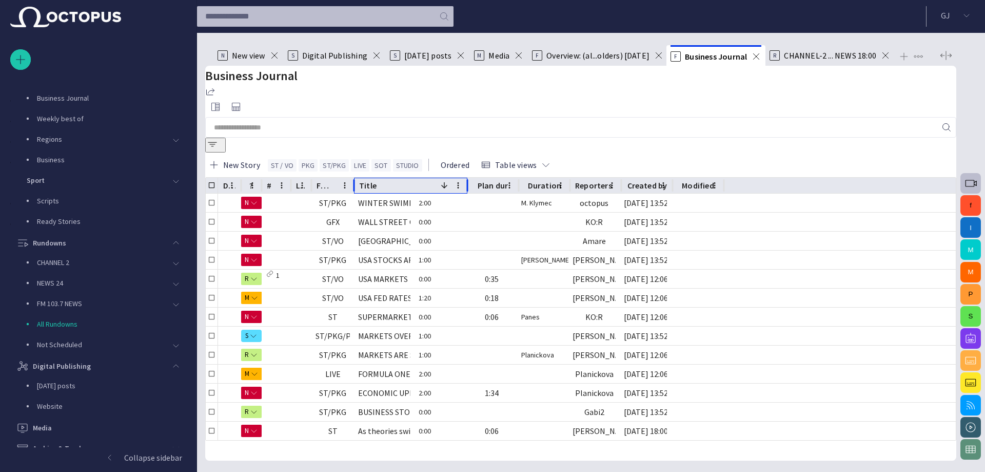
drag, startPoint x: 428, startPoint y: 163, endPoint x: 481, endPoint y: 165, distance: 52.9
click at [470, 178] on div at bounding box center [467, 186] width 5 height 16
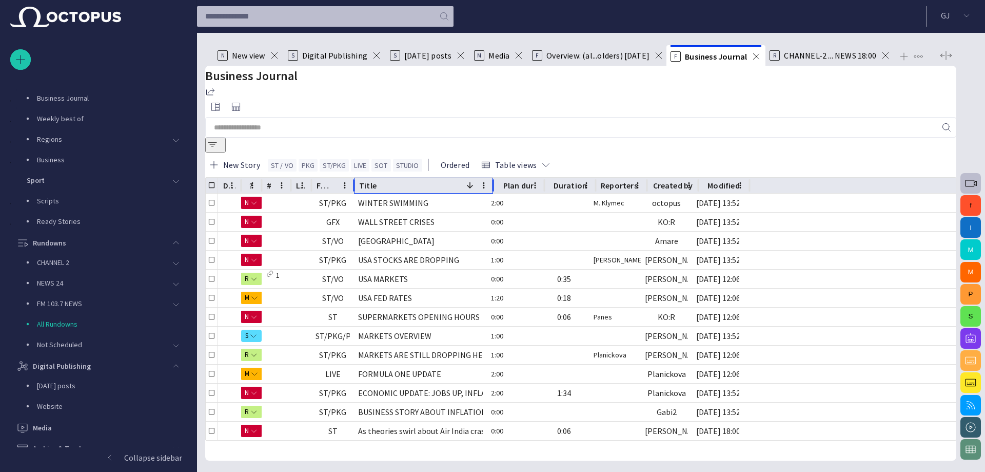
drag, startPoint x: 481, startPoint y: 165, endPoint x: 520, endPoint y: 167, distance: 39.1
click at [496, 178] on div at bounding box center [493, 186] width 5 height 16
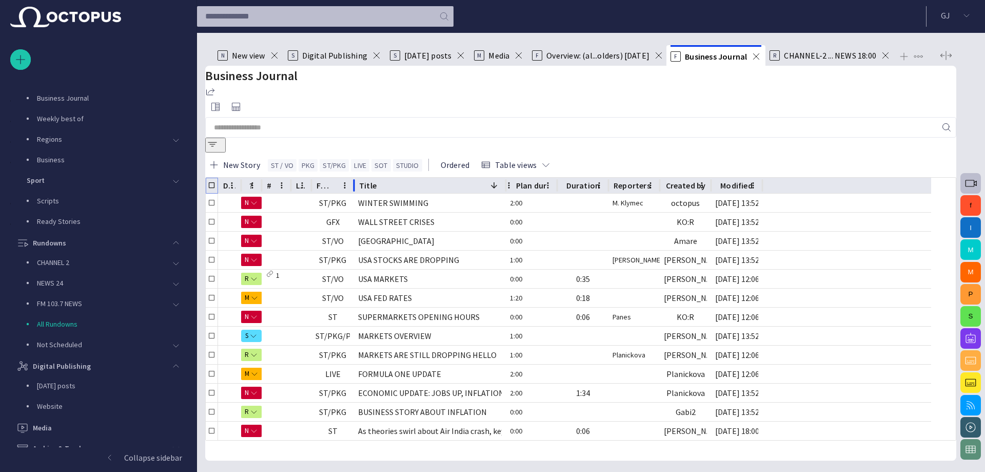
click at [218, 178] on div at bounding box center [212, 185] width 12 height 15
click at [78, 200] on p "Scripts" at bounding box center [101, 201] width 129 height 10
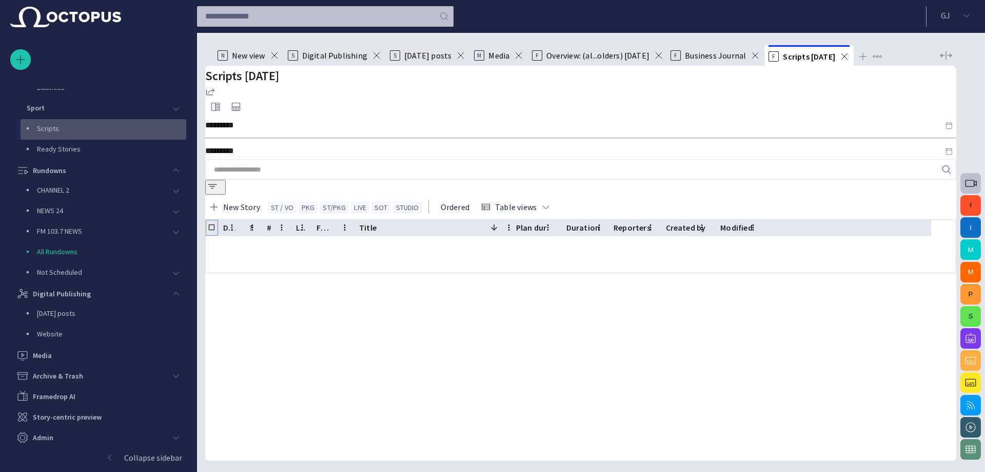
scroll to position [278, 0]
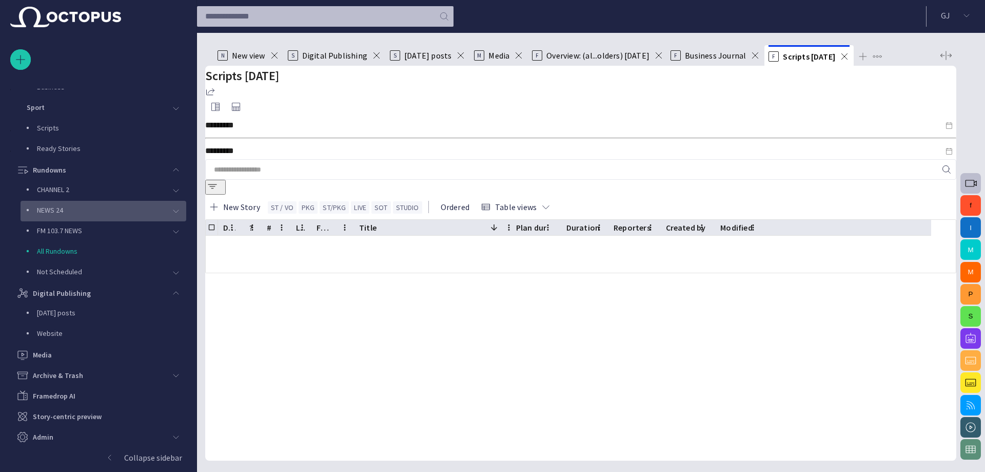
click at [80, 208] on p "NEWS 24" at bounding box center [101, 210] width 129 height 10
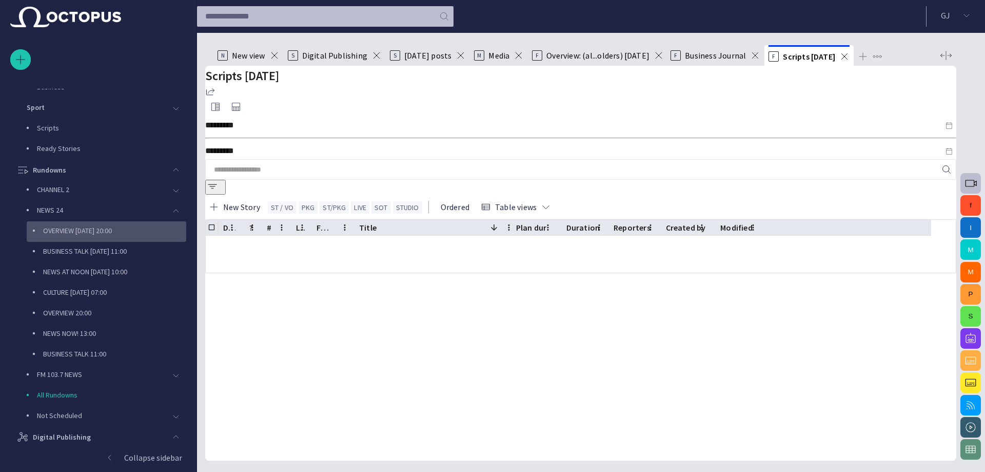
click at [83, 226] on p "OVERVIEW [DATE] 20:00" at bounding box center [114, 230] width 143 height 10
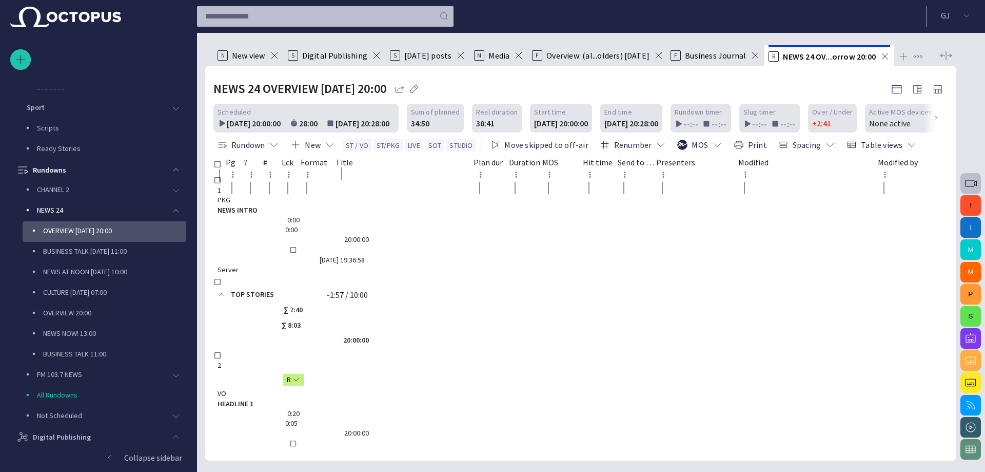
scroll to position [349, 0]
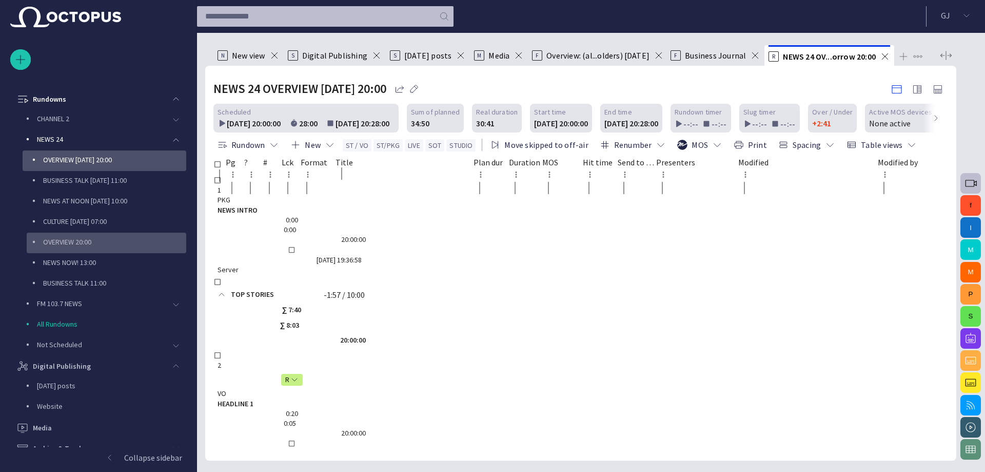
click at [82, 237] on p "OVERVIEW 20:00" at bounding box center [114, 242] width 143 height 10
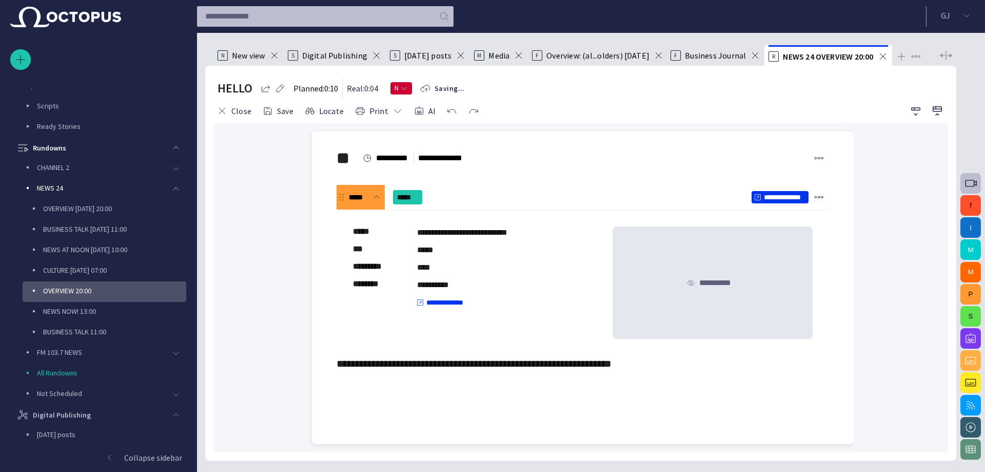
scroll to position [299, 0]
click at [243, 108] on button "Close" at bounding box center [234, 111] width 42 height 18
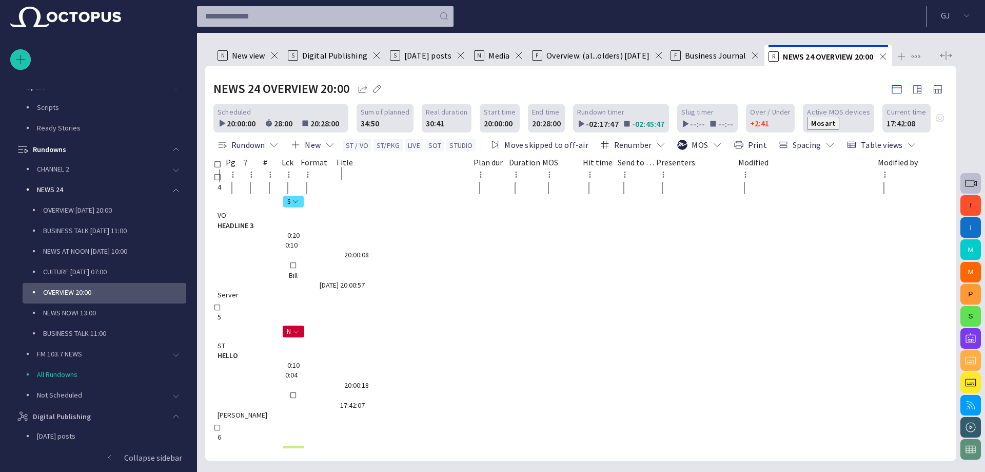
scroll to position [94, 0]
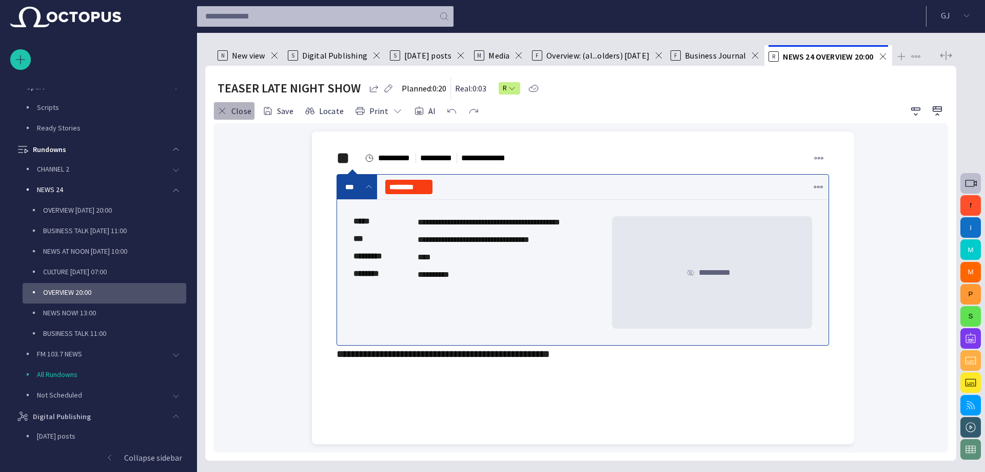
click at [230, 110] on button "Close" at bounding box center [234, 111] width 42 height 18
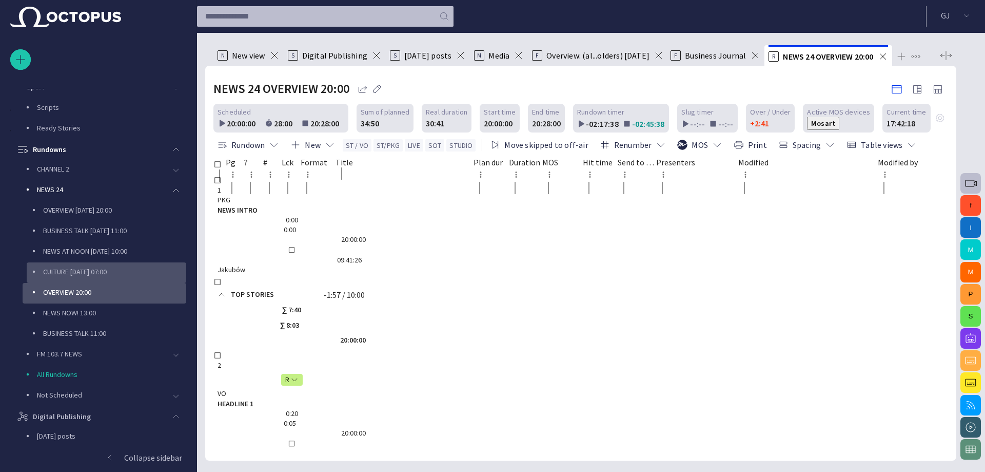
click at [98, 271] on p "CULTURE [DATE] 07:00" at bounding box center [114, 271] width 143 height 10
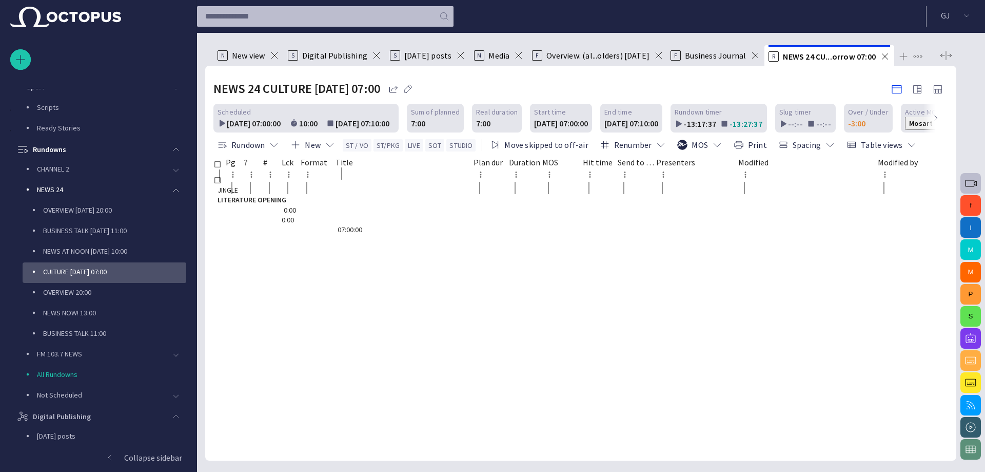
scroll to position [422, 0]
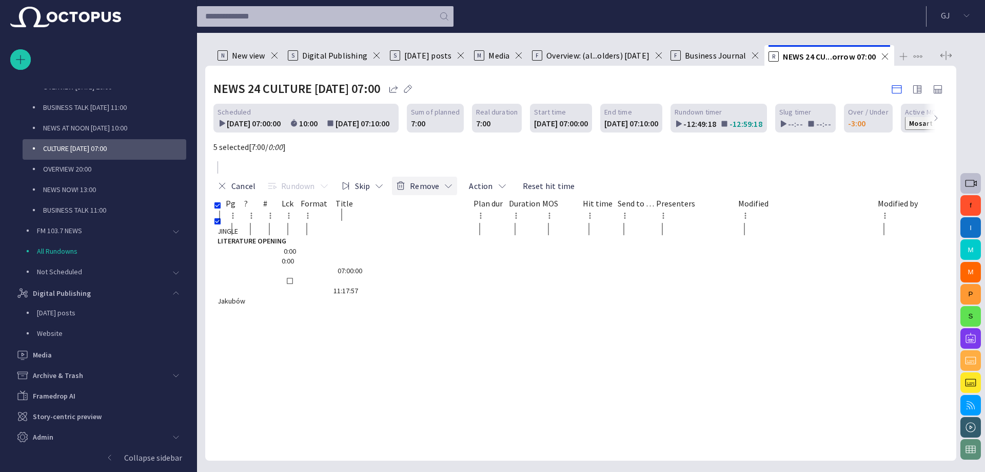
click at [457, 177] on button "Remove" at bounding box center [424, 186] width 65 height 18
click at [554, 168] on li "Remove Delete" at bounding box center [551, 167] width 98 height 18
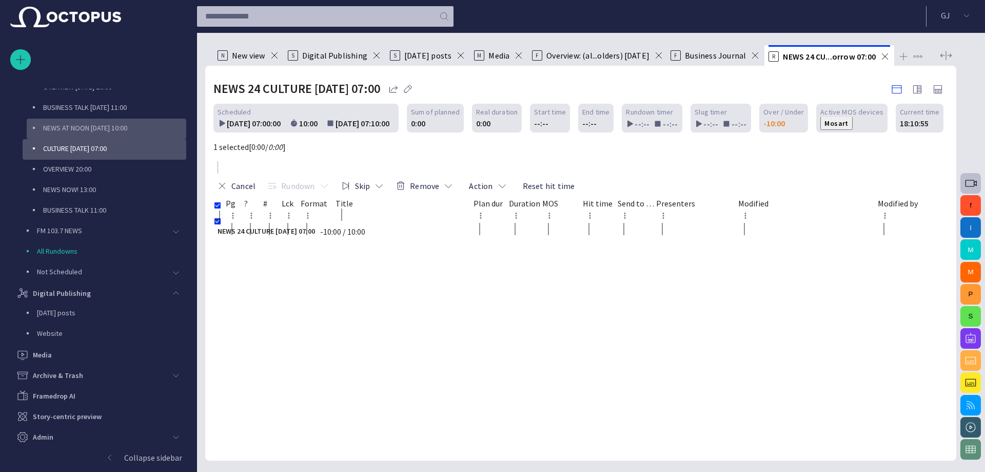
click at [71, 125] on p "NEWS AT NOON [DATE] 10:00" at bounding box center [114, 128] width 143 height 10
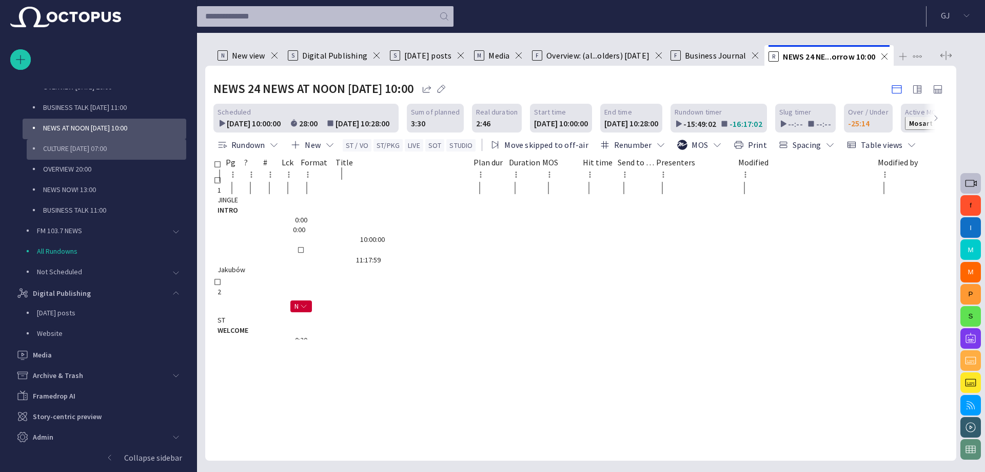
click at [72, 144] on p "CULTURE [DATE] 07:00" at bounding box center [114, 148] width 143 height 10
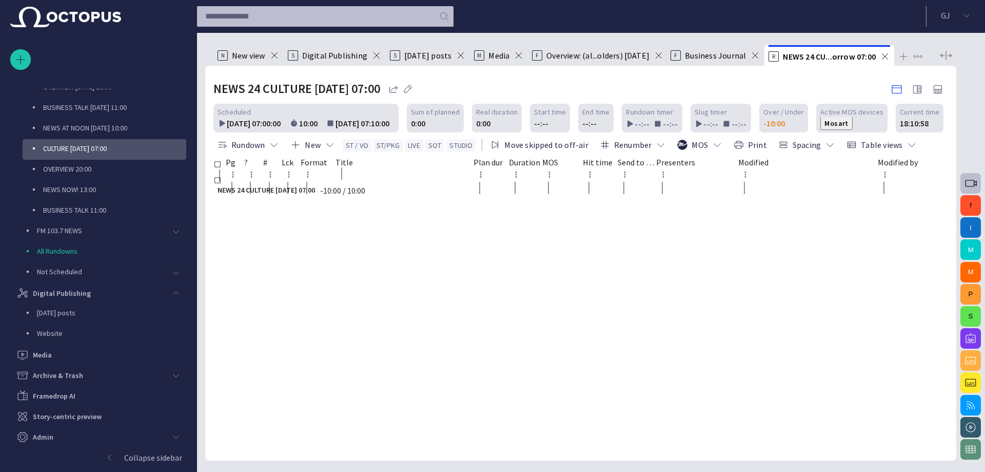
click at [377, 197] on div at bounding box center [621, 193] width 790 height 8
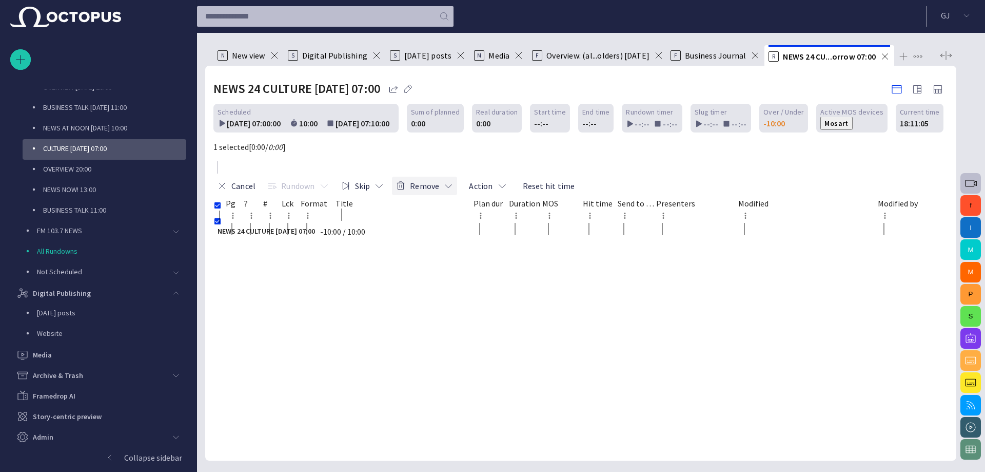
click at [457, 177] on button "Remove" at bounding box center [424, 186] width 65 height 18
click at [550, 169] on li "Remove Delete" at bounding box center [551, 167] width 98 height 18
click at [821, 116] on span "Active MOS devices" at bounding box center [852, 112] width 63 height 10
click at [821, 114] on span "Active MOS devices" at bounding box center [852, 112] width 63 height 10
click at [822, 111] on span "Active MOS devices" at bounding box center [852, 112] width 63 height 10
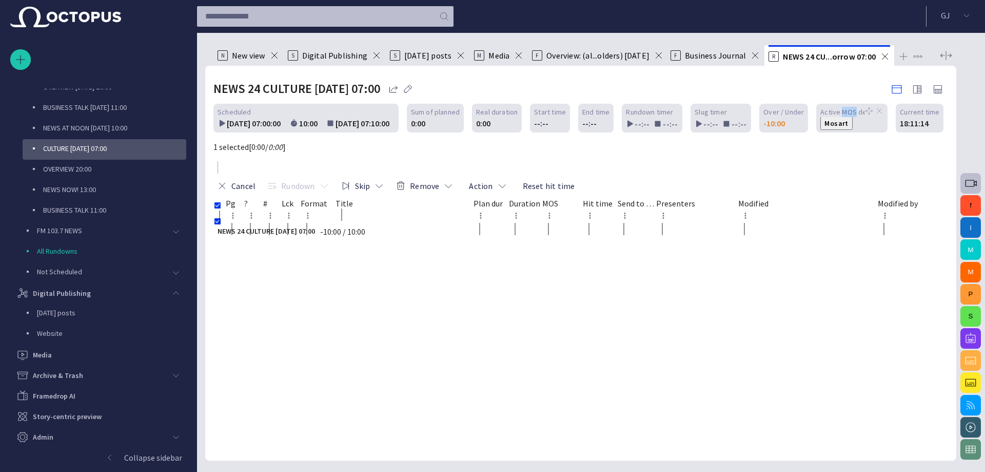
click at [823, 111] on span "Active MOS devices" at bounding box center [852, 112] width 63 height 10
click at [821, 124] on button "Mosart" at bounding box center [837, 122] width 32 height 13
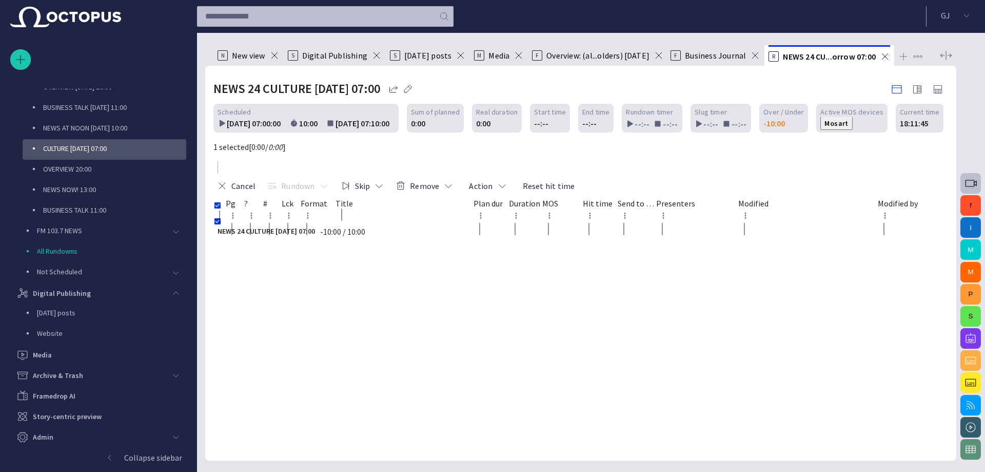
click at [527, 253] on div at bounding box center [525, 253] width 46 height 0
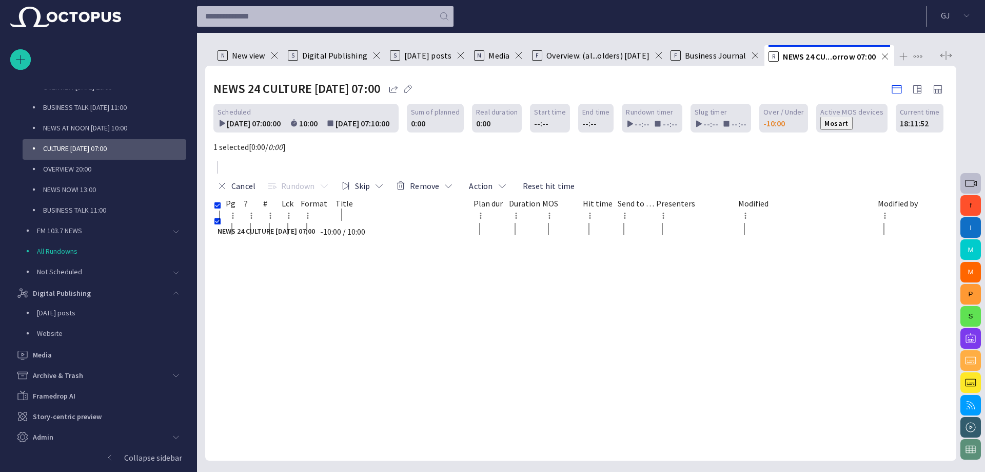
click at [764, 118] on div "-10:00" at bounding box center [775, 123] width 22 height 12
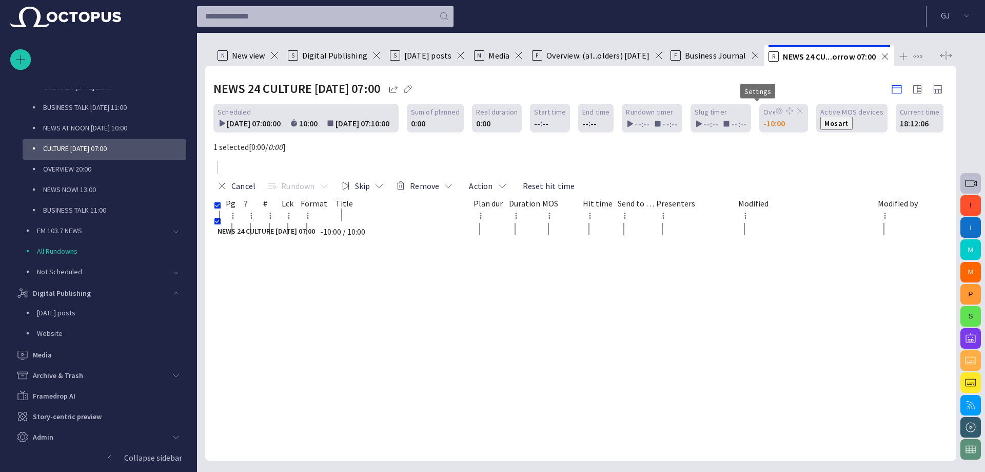
click at [775, 108] on span at bounding box center [779, 111] width 8 height 8
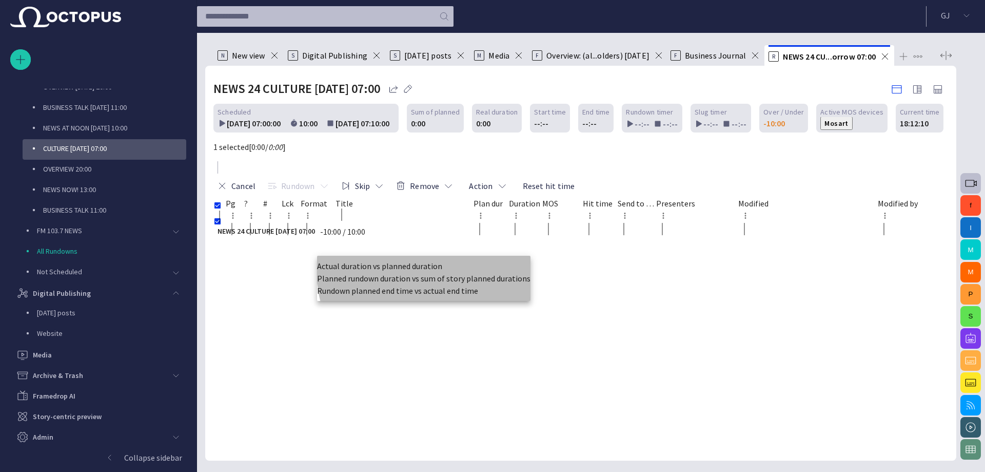
click at [469, 284] on li "Planned rundown duration vs sum of story planned durations" at bounding box center [423, 278] width 213 height 12
type input "*"
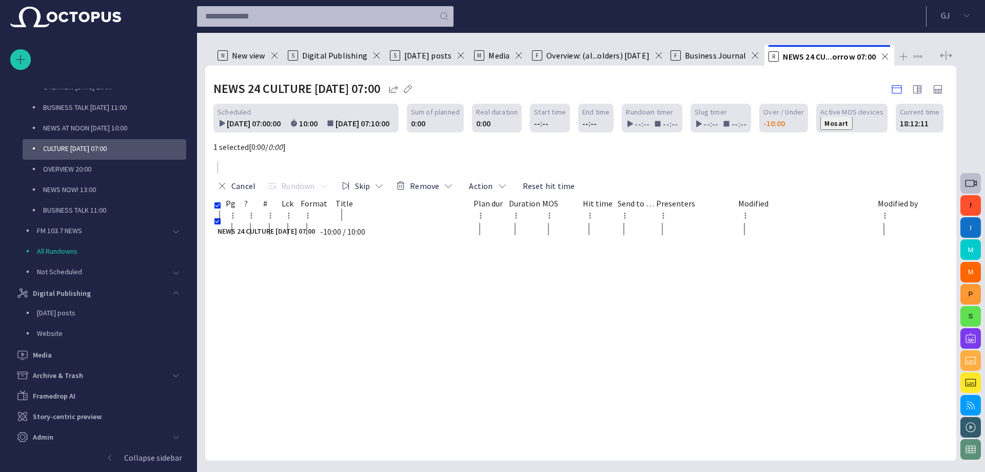
click at [626, 124] on div "--:--" at bounding box center [638, 122] width 24 height 13
click at [626, 125] on div "--:--" at bounding box center [638, 122] width 24 height 13
click at [480, 125] on div "0:00" at bounding box center [497, 123] width 42 height 10
click at [435, 124] on div "0:00" at bounding box center [435, 123] width 49 height 10
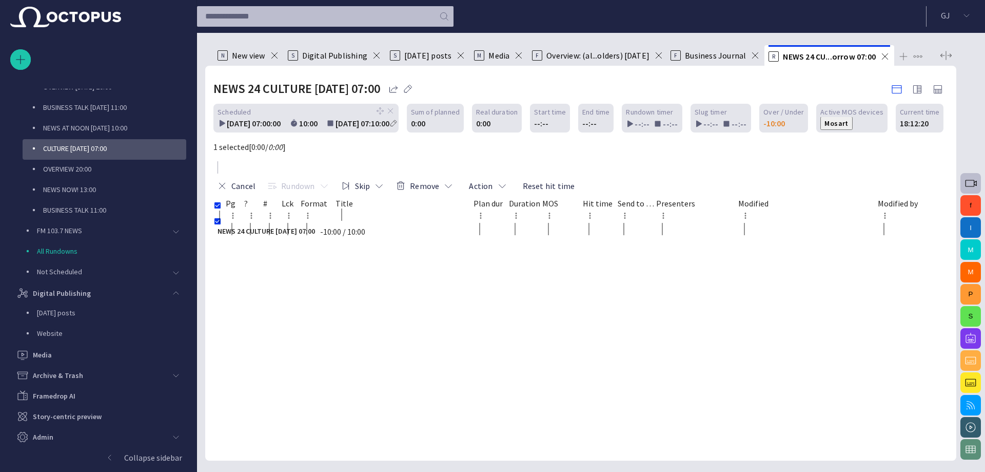
click at [338, 125] on div "[DATE] 07:10:00" at bounding box center [365, 123] width 59 height 12
click at [390, 123] on span at bounding box center [394, 123] width 8 height 8
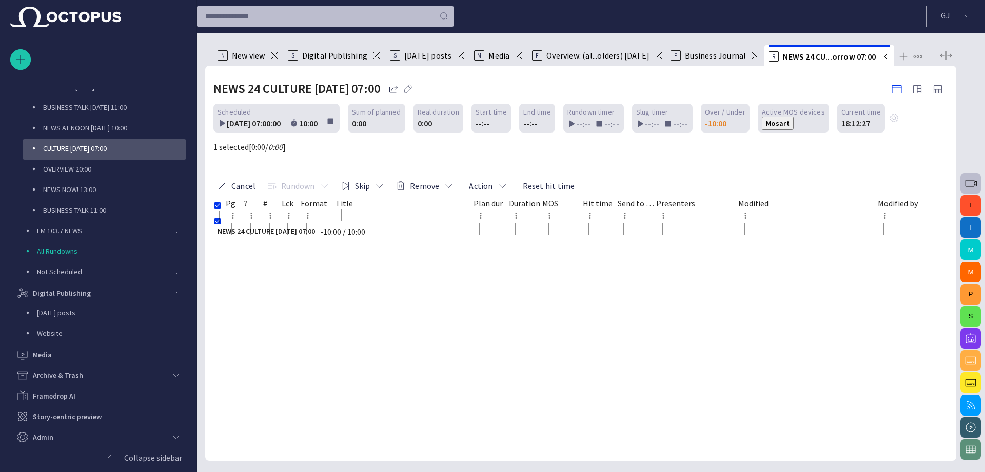
click at [0, 0] on span "button" at bounding box center [0, 0] width 0 height 0
type input "**********"
click at [0, 0] on button "button" at bounding box center [0, 0] width 0 height 0
click at [386, 204] on div at bounding box center [492, 236] width 985 height 472
click at [385, 224] on div at bounding box center [492, 236] width 985 height 472
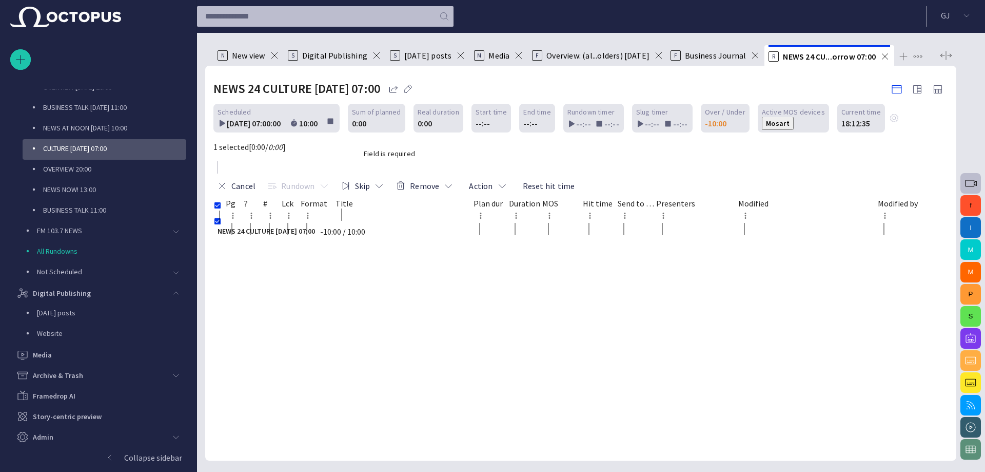
click at [376, 107] on div at bounding box center [492, 236] width 985 height 472
click at [380, 100] on div at bounding box center [492, 236] width 985 height 472
click at [383, 100] on div at bounding box center [492, 236] width 985 height 472
drag, startPoint x: 329, startPoint y: 103, endPoint x: 318, endPoint y: 103, distance: 11.3
click at [328, 103] on div at bounding box center [492, 236] width 985 height 472
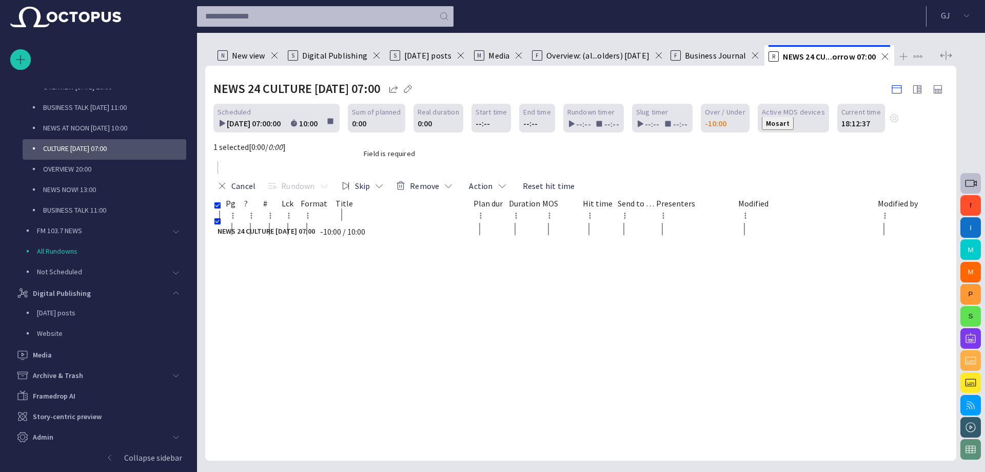
drag, startPoint x: 308, startPoint y: 106, endPoint x: 307, endPoint y: 111, distance: 5.2
click at [307, 108] on div at bounding box center [492, 236] width 985 height 472
click at [324, 146] on div at bounding box center [492, 236] width 985 height 472
drag, startPoint x: 340, startPoint y: 168, endPoint x: 349, endPoint y: 175, distance: 11.0
click at [346, 172] on div at bounding box center [492, 236] width 985 height 472
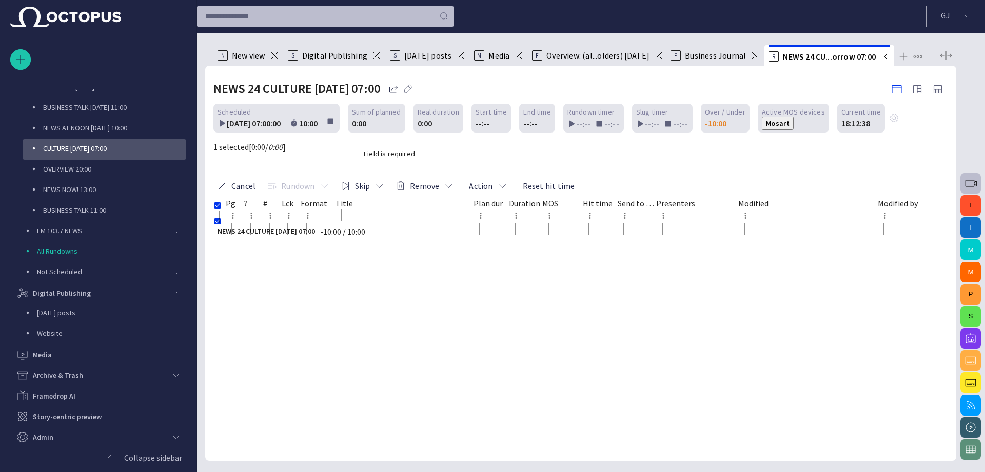
click at [380, 200] on div at bounding box center [492, 236] width 985 height 472
drag, startPoint x: 381, startPoint y: 201, endPoint x: 399, endPoint y: 202, distance: 17.5
click at [390, 202] on div at bounding box center [492, 236] width 985 height 472
click at [432, 205] on div at bounding box center [492, 236] width 985 height 472
click at [435, 205] on div at bounding box center [492, 236] width 985 height 472
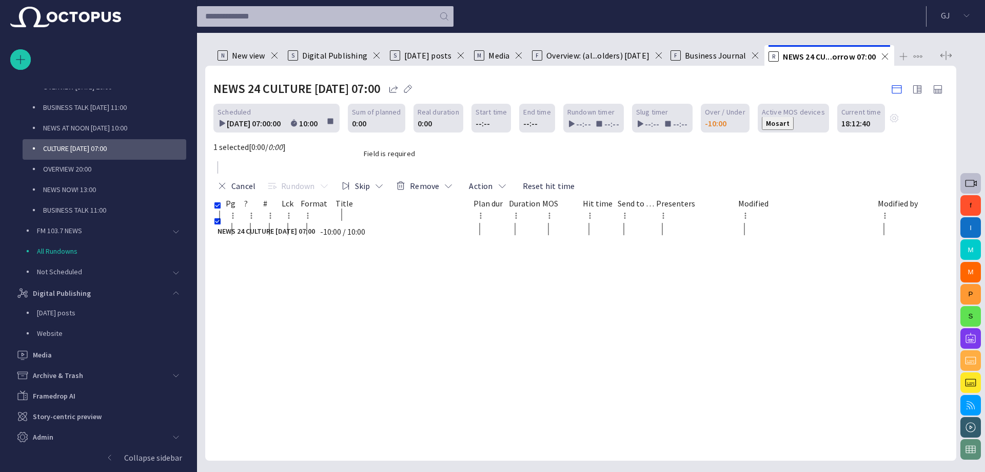
drag, startPoint x: 420, startPoint y: 167, endPoint x: 415, endPoint y: 168, distance: 5.4
click at [415, 159] on div "Field is required" at bounding box center [389, 153] width 51 height 10
click at [73, 471] on input "text" at bounding box center [36, 479] width 73 height 10
click at [0, 0] on span "button" at bounding box center [0, 0] width 0 height 0
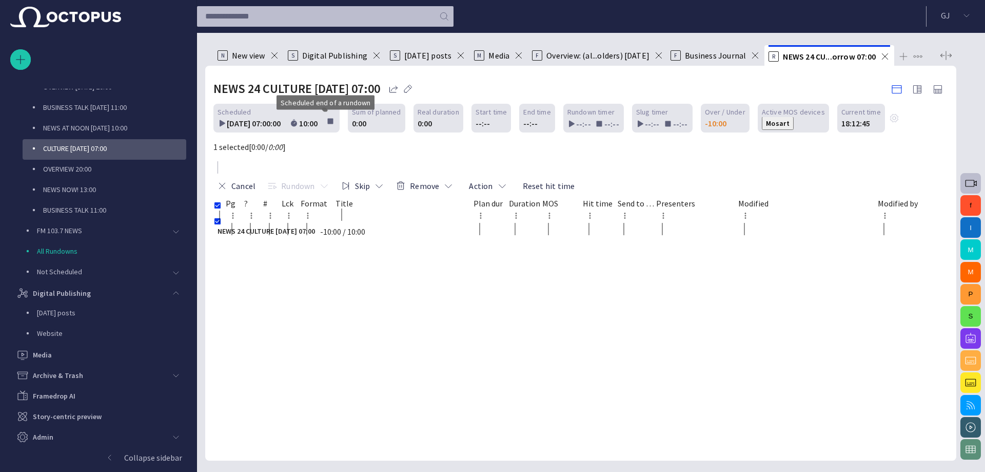
click at [245, 219] on div at bounding box center [492, 236] width 985 height 472
click at [82, 186] on div at bounding box center [492, 236] width 985 height 472
click at [85, 188] on div at bounding box center [492, 236] width 985 height 472
click at [86, 188] on div at bounding box center [492, 236] width 985 height 472
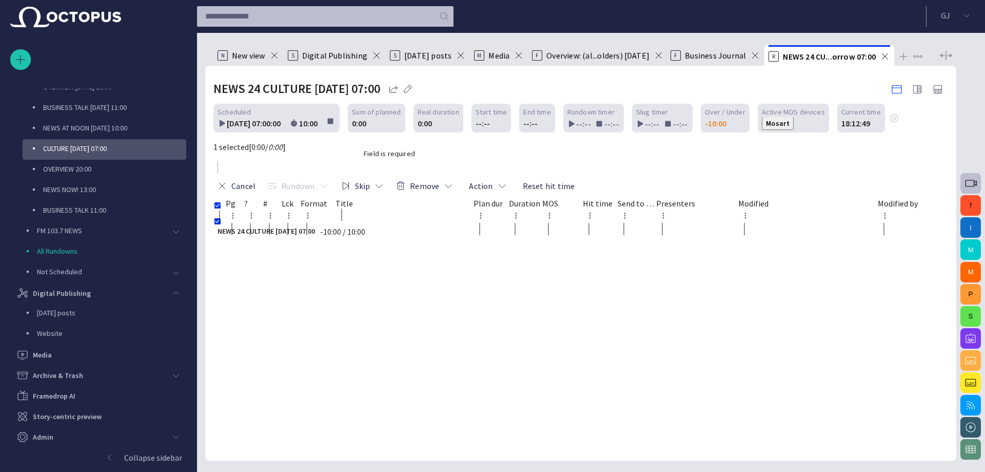
click at [86, 188] on div at bounding box center [492, 236] width 985 height 472
click at [75, 166] on div at bounding box center [492, 236] width 985 height 472
click at [73, 471] on input "text" at bounding box center [36, 479] width 73 height 10
click at [0, 0] on span "button" at bounding box center [0, 0] width 0 height 0
type input "**********"
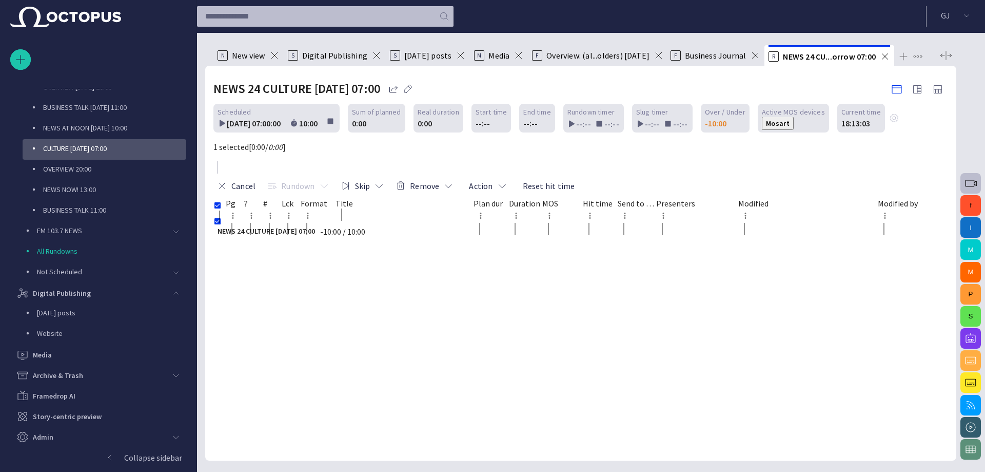
click at [420, 200] on div at bounding box center [492, 236] width 985 height 472
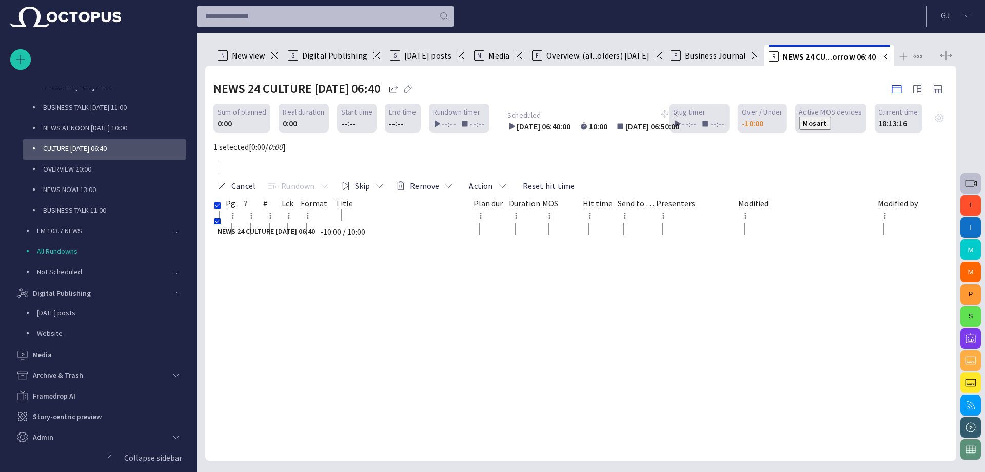
drag, startPoint x: 368, startPoint y: 108, endPoint x: 660, endPoint y: 111, distance: 292.5
click at [662, 112] on span at bounding box center [665, 114] width 8 height 8
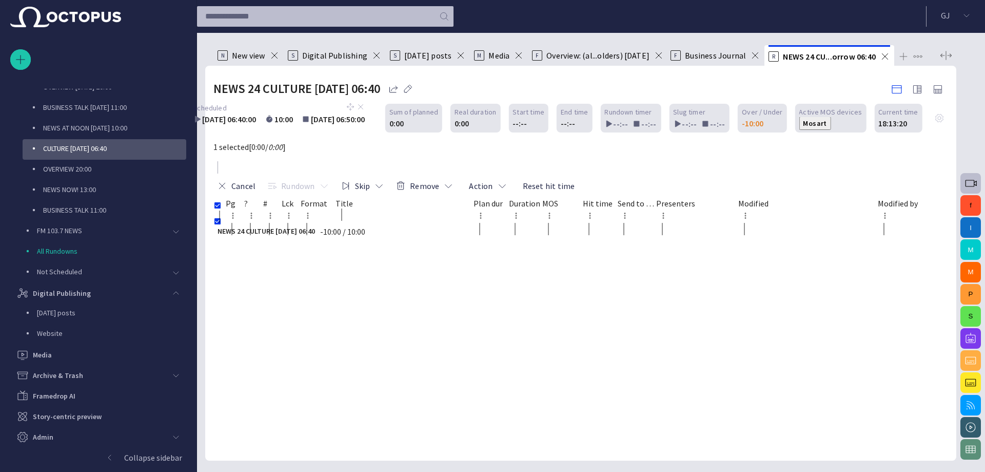
drag, startPoint x: 646, startPoint y: 112, endPoint x: 343, endPoint y: 111, distance: 302.3
click at [346, 111] on span at bounding box center [350, 107] width 8 height 8
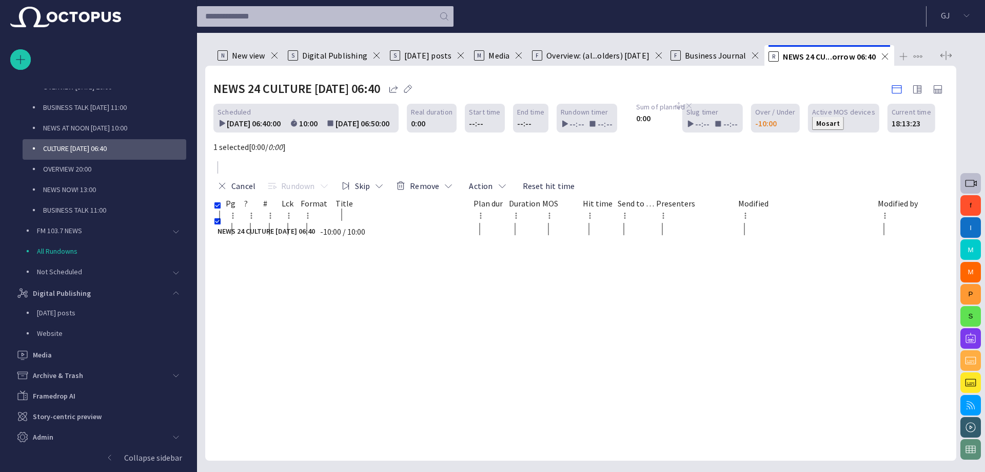
drag, startPoint x: 435, startPoint y: 108, endPoint x: 725, endPoint y: 101, distance: 289.5
click at [693, 102] on div at bounding box center [684, 107] width 18 height 12
click at [469, 126] on div "--:--" at bounding box center [476, 123] width 14 height 12
click at [469, 123] on div "--:--" at bounding box center [476, 123] width 14 height 12
click at [469, 124] on div "--:--" at bounding box center [476, 123] width 14 height 12
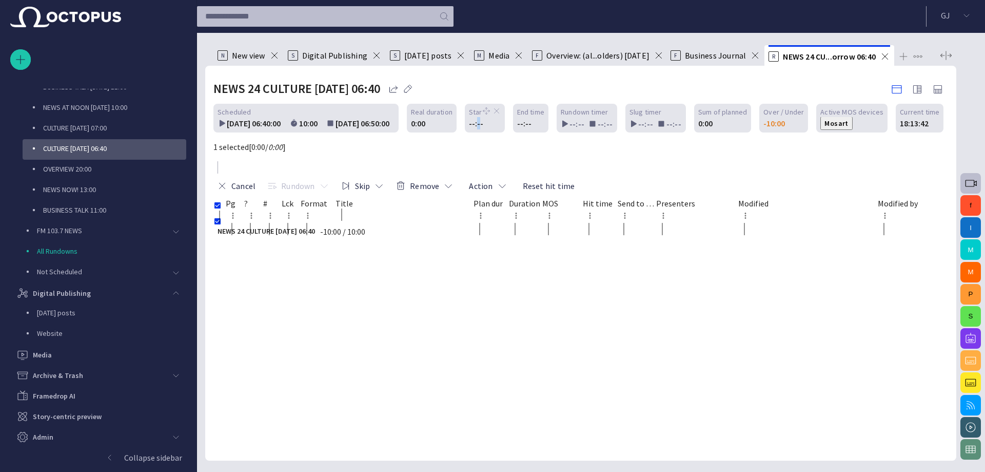
click at [469, 125] on div "--:--" at bounding box center [476, 123] width 14 height 12
click at [469, 124] on div "--:--" at bounding box center [476, 123] width 14 height 12
click at [469, 124] on div "--:--" at bounding box center [485, 123] width 32 height 10
drag, startPoint x: 469, startPoint y: 124, endPoint x: 470, endPoint y: 118, distance: 5.7
click at [470, 118] on div "Start time --:--" at bounding box center [485, 118] width 40 height 29
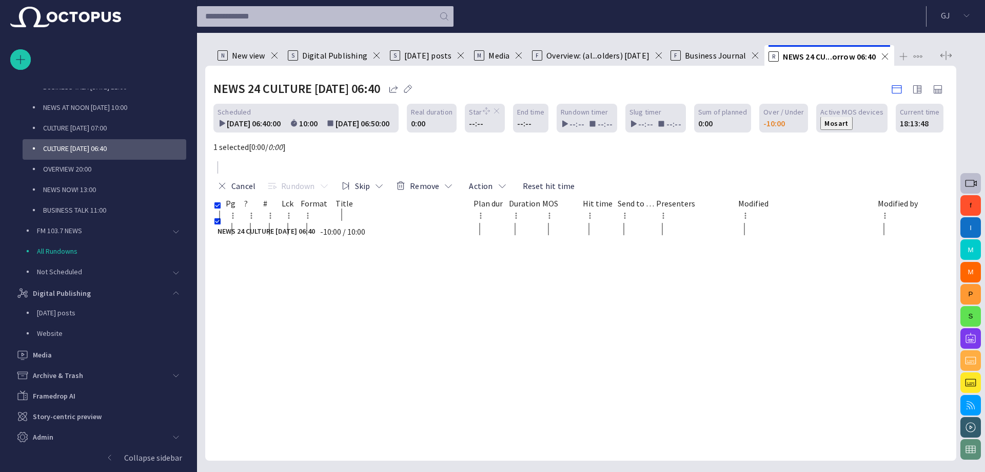
drag, startPoint x: 469, startPoint y: 119, endPoint x: 445, endPoint y: 121, distance: 23.2
click at [445, 121] on div "Scheduled [DATE] 06:40:00 10:00 [DATE] 06:50:00 Real duration 0:00 Start time -…" at bounding box center [578, 118] width 730 height 29
click at [390, 124] on span at bounding box center [394, 123] width 8 height 8
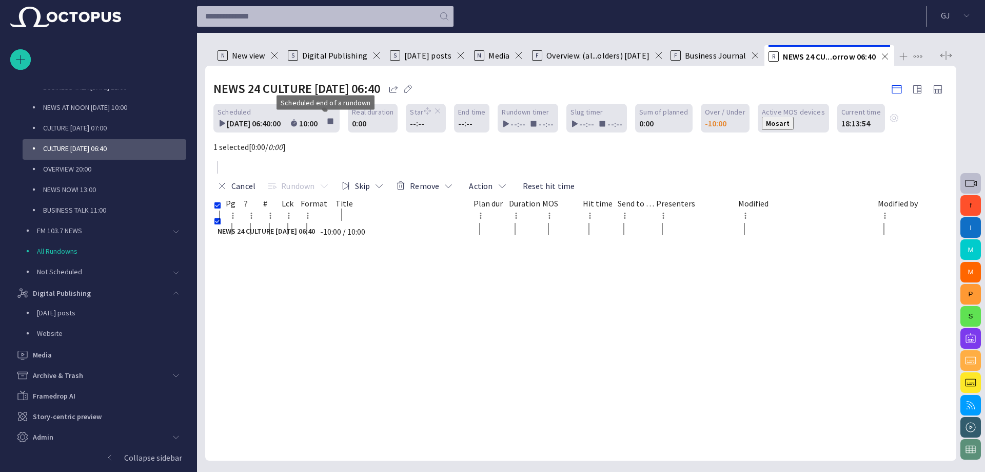
click at [0, 0] on span "button" at bounding box center [0, 0] width 0 height 0
type input "**********"
click at [415, 210] on div at bounding box center [492, 236] width 985 height 472
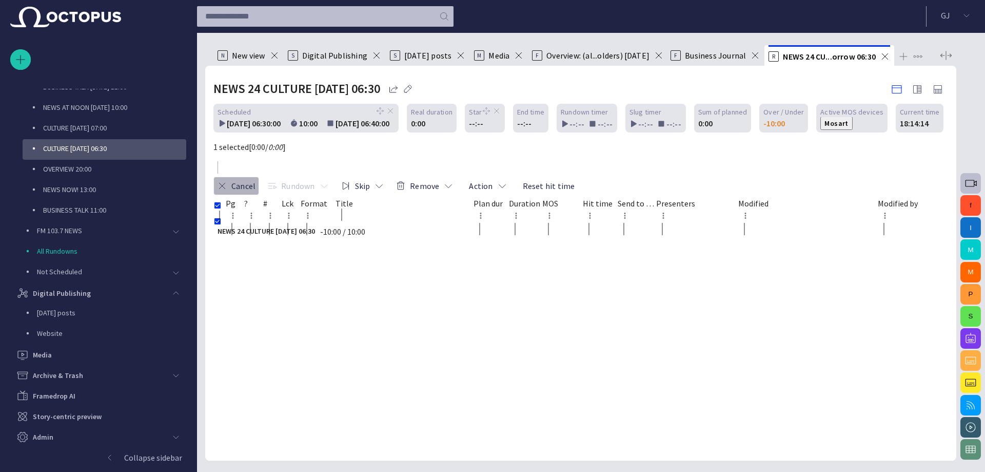
click at [259, 177] on button "Cancel" at bounding box center [236, 186] width 46 height 18
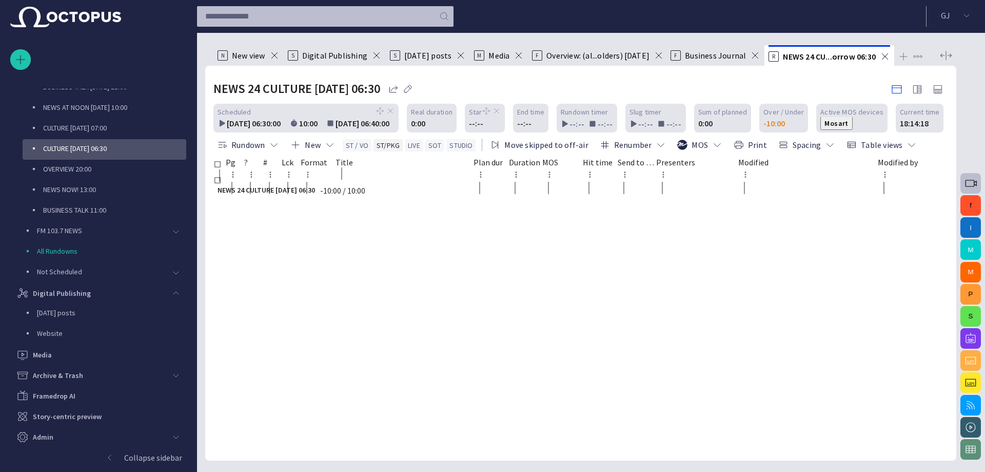
click at [391, 144] on button "ST/PKG" at bounding box center [388, 145] width 29 height 12
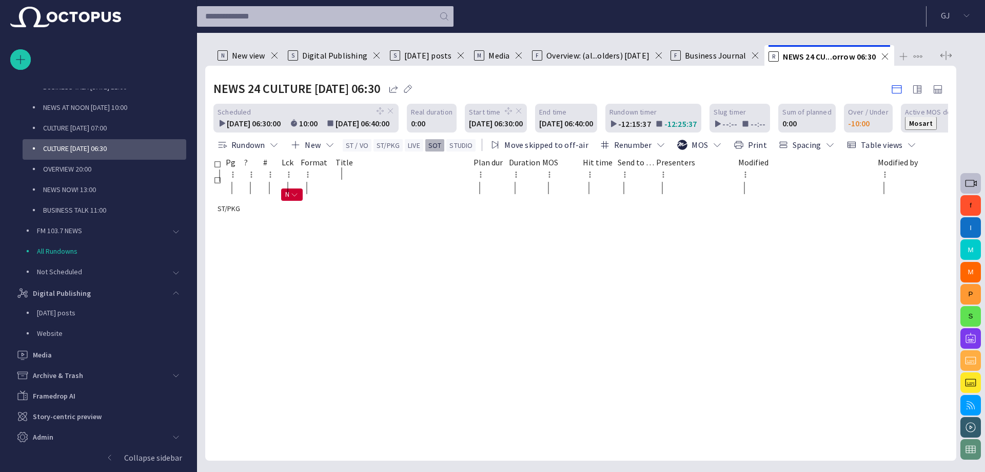
click at [434, 144] on button "SOT" at bounding box center [435, 145] width 20 height 12
click at [461, 145] on button "STUDIO" at bounding box center [460, 145] width 29 height 12
click at [295, 424] on div at bounding box center [291, 424] width 157 height 0
click at [296, 424] on div at bounding box center [291, 424] width 157 height 0
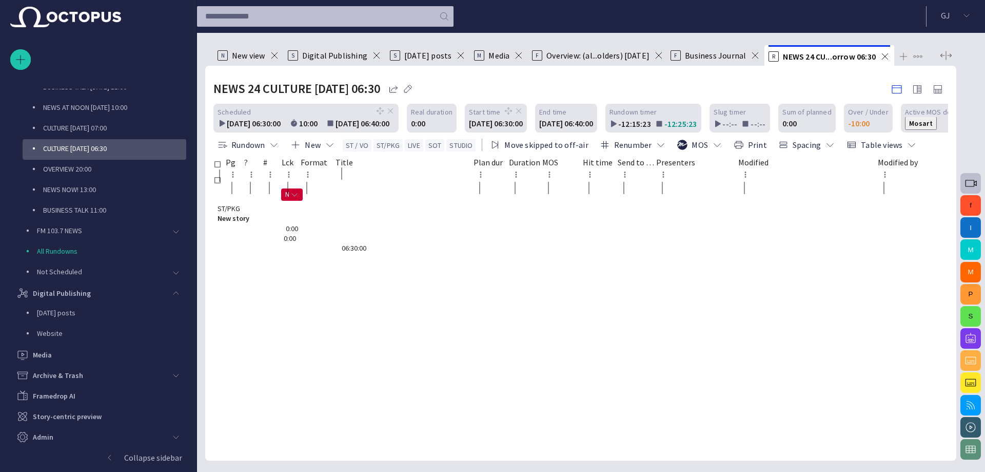
click at [366, 434] on span "New story" at bounding box center [292, 439] width 149 height 10
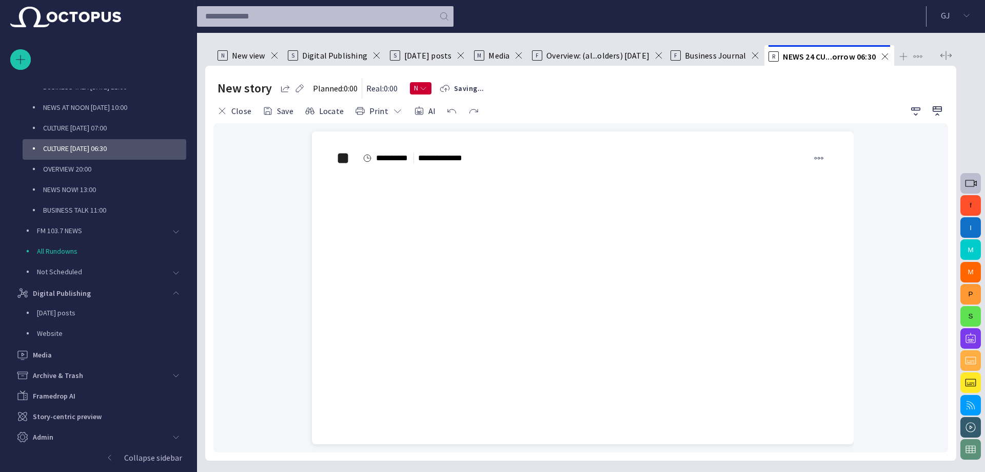
click at [390, 216] on div "﻿ ﻿ ﻿" at bounding box center [583, 209] width 493 height 82
click at [276, 111] on button "Save" at bounding box center [278, 111] width 38 height 18
click at [278, 108] on button "Save" at bounding box center [278, 111] width 38 height 18
click at [237, 109] on button "Close" at bounding box center [234, 111] width 42 height 18
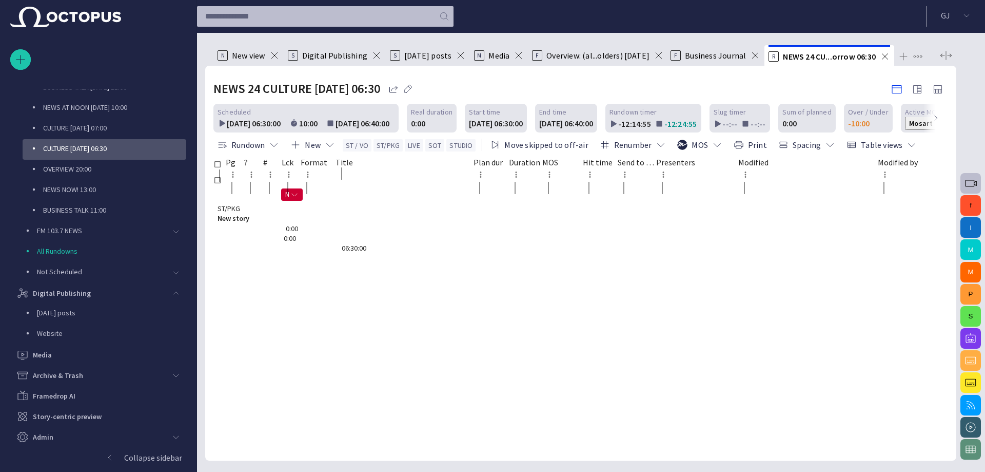
click at [364, 434] on span "New story" at bounding box center [292, 439] width 149 height 10
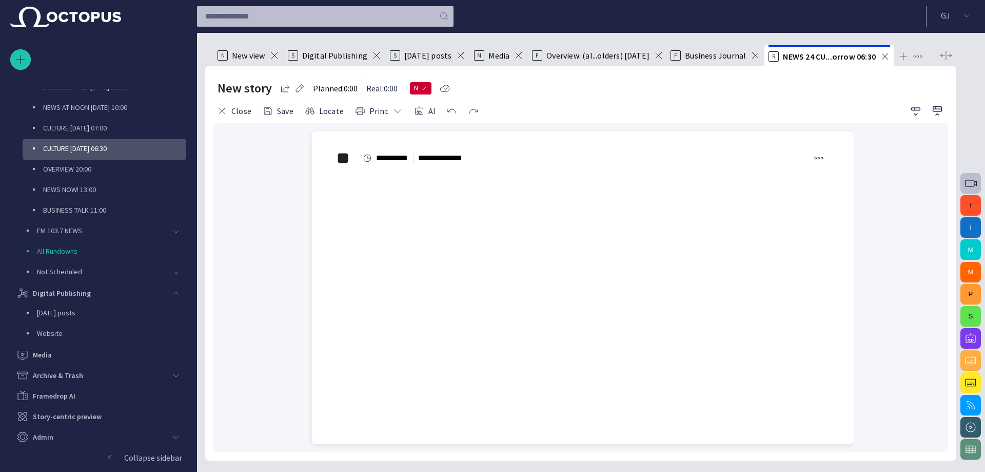
click at [240, 86] on h2 "New story" at bounding box center [245, 88] width 54 height 16
click at [249, 90] on h2 "New story" at bounding box center [245, 88] width 54 height 16
click at [251, 90] on h2 "New story" at bounding box center [245, 88] width 54 height 16
click at [296, 86] on span "button" at bounding box center [300, 88] width 10 height 10
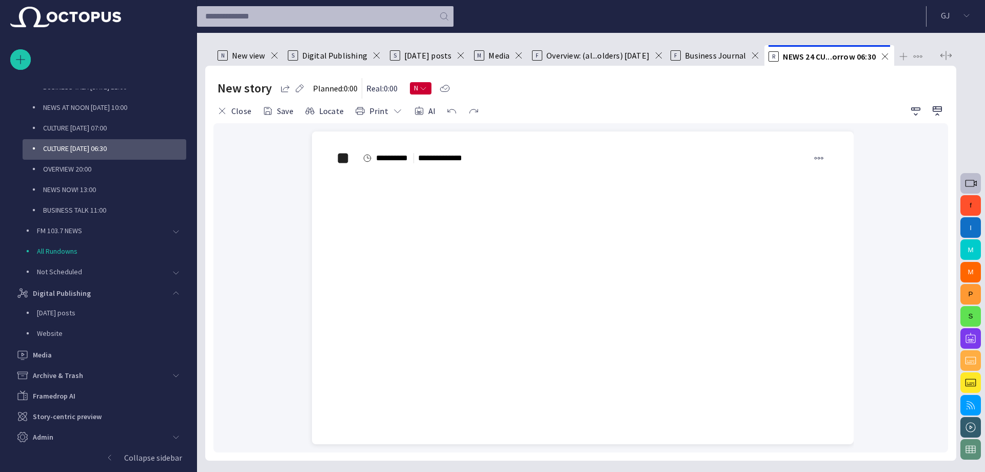
type input "********"
click at [432, 90] on span "N" at bounding box center [421, 88] width 22 height 12
click at [445, 124] on li "MEDIA READY" at bounding box center [445, 120] width 64 height 15
click at [519, 94] on div at bounding box center [492, 236] width 985 height 472
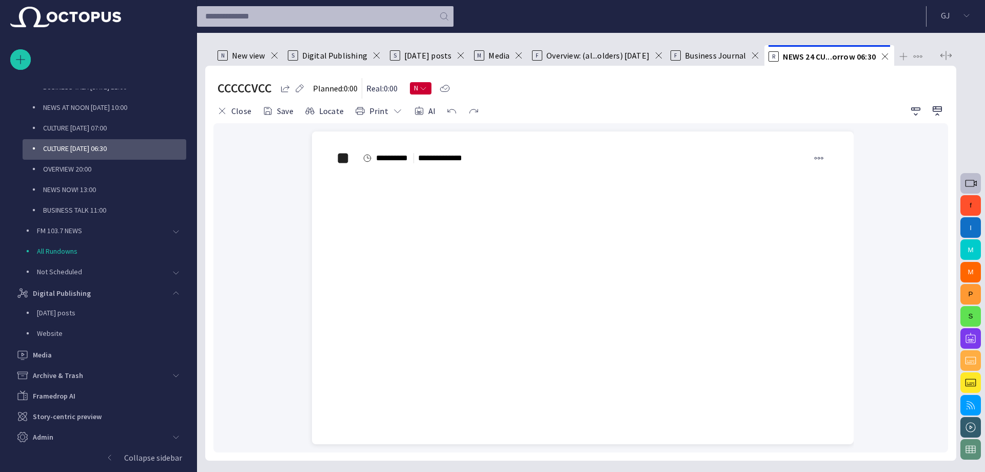
click at [419, 85] on span "N" at bounding box center [416, 88] width 5 height 10
click at [448, 110] on li "SCRIPT READY" at bounding box center [445, 105] width 64 height 15
click at [523, 101] on div at bounding box center [492, 236] width 985 height 472
click at [238, 110] on button "Close" at bounding box center [234, 111] width 42 height 18
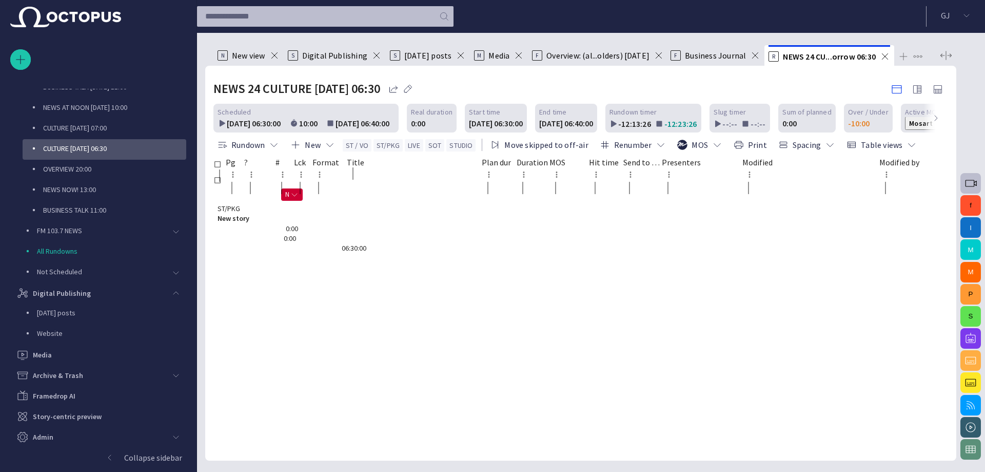
drag, startPoint x: 266, startPoint y: 167, endPoint x: 281, endPoint y: 168, distance: 14.9
click at [276, 182] on div at bounding box center [260, 190] width 32 height 16
click at [281, 188] on span "N" at bounding box center [292, 194] width 22 height 12
click at [276, 203] on li "SCRIPT READY" at bounding box center [286, 199] width 64 height 15
click at [275, 218] on li "MEDIA READY" at bounding box center [281, 214] width 64 height 15
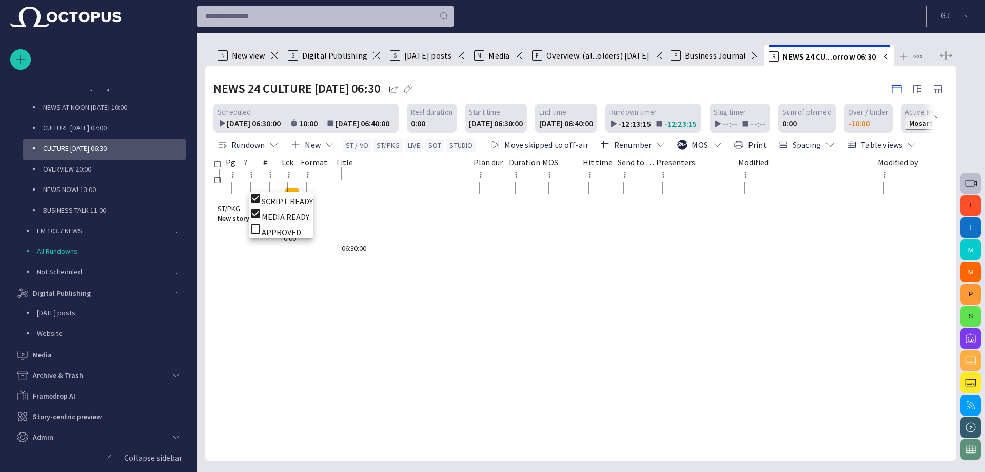
click at [278, 238] on li "APPROVED" at bounding box center [281, 230] width 64 height 15
click at [295, 181] on div at bounding box center [492, 236] width 985 height 472
drag, startPoint x: 267, startPoint y: 163, endPoint x: 290, endPoint y: 167, distance: 23.0
click at [282, 182] on div at bounding box center [263, 190] width 38 height 16
click at [286, 296] on div "N" at bounding box center [291, 305] width 157 height 18
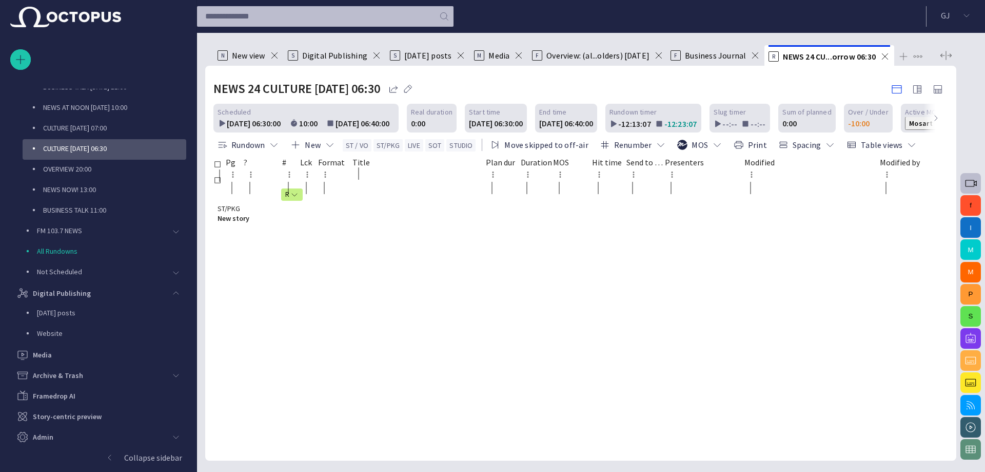
click at [290, 301] on span "button" at bounding box center [294, 305] width 8 height 8
click at [278, 238] on li "MEDIA READY" at bounding box center [290, 233] width 64 height 15
click at [280, 221] on li "SCRIPT READY" at bounding box center [281, 218] width 64 height 15
click at [277, 297] on div at bounding box center [492, 236] width 985 height 472
click at [610, 124] on div "-12:12:52" at bounding box center [631, 122] width 42 height 13
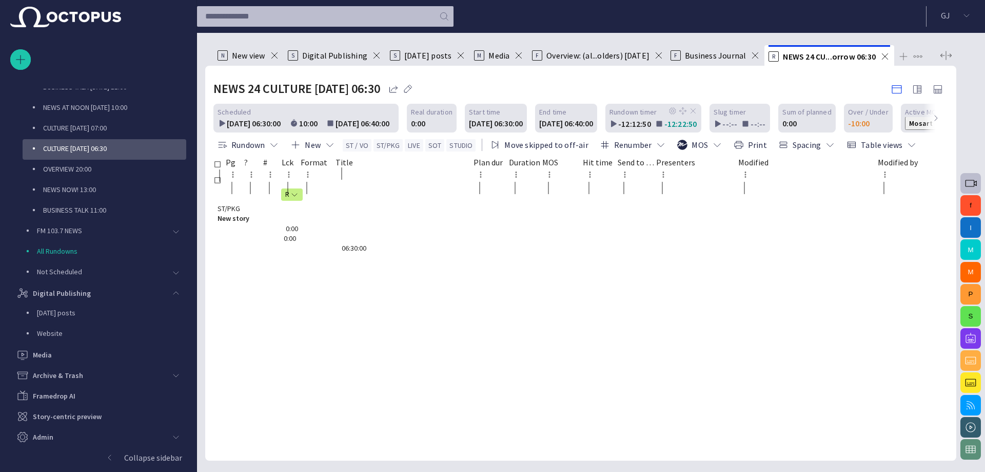
click at [628, 124] on div "-12:12:50 -12:22:50" at bounding box center [654, 122] width 88 height 13
click at [656, 124] on div "-12:22:49" at bounding box center [677, 122] width 42 height 13
click at [714, 123] on div "--:--" at bounding box center [726, 122] width 24 height 13
click at [366, 213] on span "New story" at bounding box center [292, 218] width 149 height 10
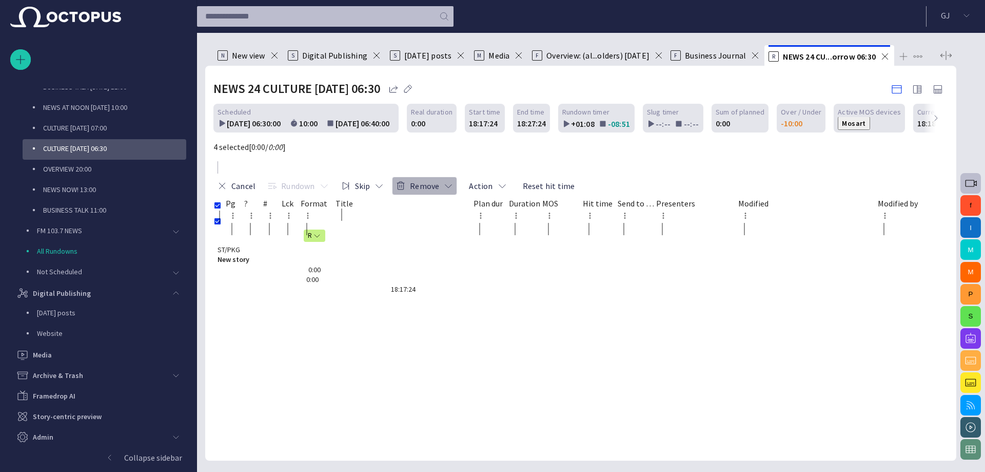
click at [457, 177] on button "Remove" at bounding box center [424, 186] width 65 height 18
click at [543, 164] on li "Remove Delete" at bounding box center [551, 167] width 98 height 18
